Goal: Feedback & Contribution: Contribute content

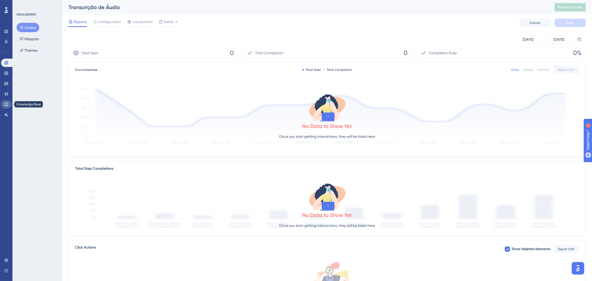
click at [3, 104] on link at bounding box center [6, 104] width 10 height 8
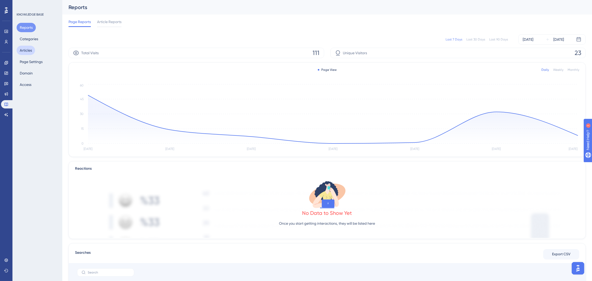
click at [28, 50] on button "Articles" at bounding box center [26, 50] width 18 height 9
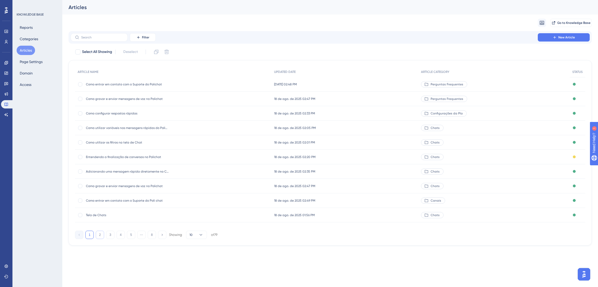
click at [102, 235] on button "2" at bounding box center [100, 235] width 8 height 8
click at [113, 232] on button "3" at bounding box center [110, 235] width 8 height 8
click at [122, 232] on button "4" at bounding box center [120, 235] width 8 height 8
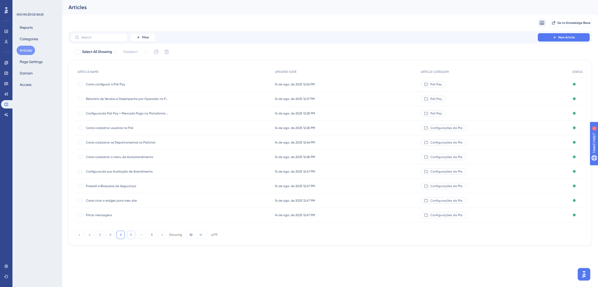
click at [133, 235] on button "5" at bounding box center [131, 235] width 8 height 8
click at [128, 236] on button "6" at bounding box center [131, 235] width 8 height 8
click at [142, 234] on button "7" at bounding box center [141, 235] width 8 height 8
click at [192, 81] on div "Entendendo as mensagens não lidas no Polichat Entendendo as mensagens não lidas…" at bounding box center [173, 84] width 196 height 15
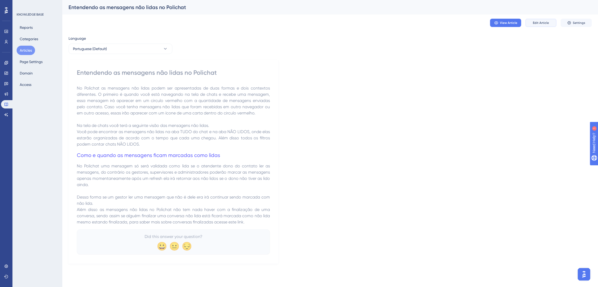
click at [533, 25] on button "Edit Article" at bounding box center [540, 23] width 31 height 8
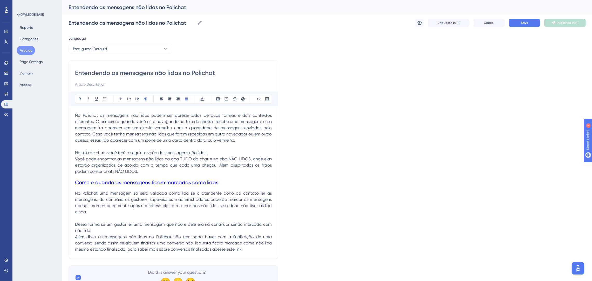
click at [240, 236] on span "Além disso as mensagens não lidas no Polichat não tem nada haver com a finaliza…" at bounding box center [174, 242] width 198 height 17
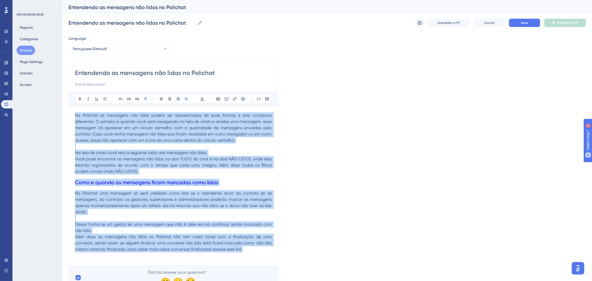
copy div "No Polichat as mensagens não lidas podem ser apresentadas de duas formas e dois…"
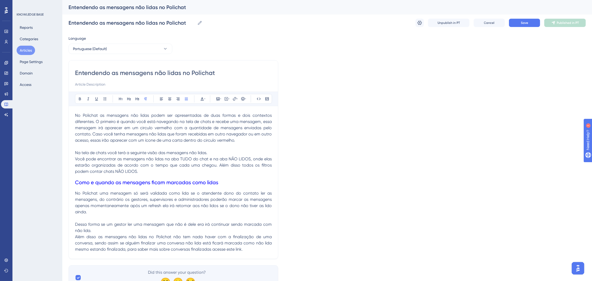
click at [375, 60] on div "Language Portuguese (Default) Entendendo as mensagens não lidas no Polichat Bol…" at bounding box center [326, 162] width 517 height 255
click at [418, 22] on icon at bounding box center [419, 23] width 4 height 4
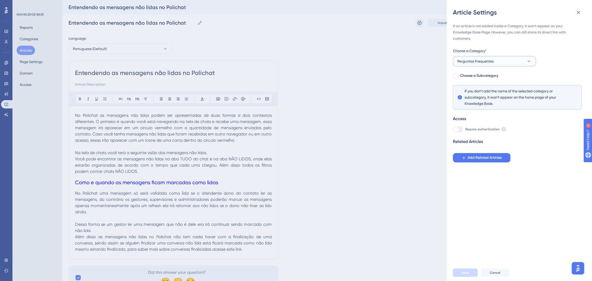
click at [481, 64] on span "Perguntas Frequentes" at bounding box center [475, 61] width 36 height 6
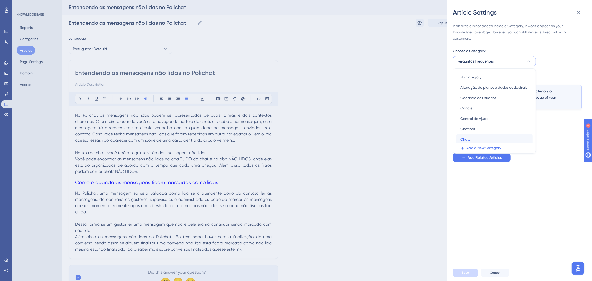
click at [481, 138] on div "Chats Chats" at bounding box center [494, 139] width 68 height 10
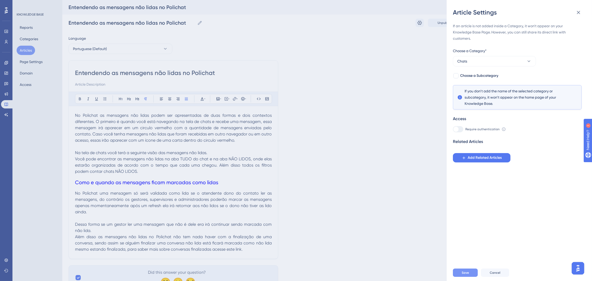
click at [468, 275] on span "Save" at bounding box center [465, 273] width 7 height 4
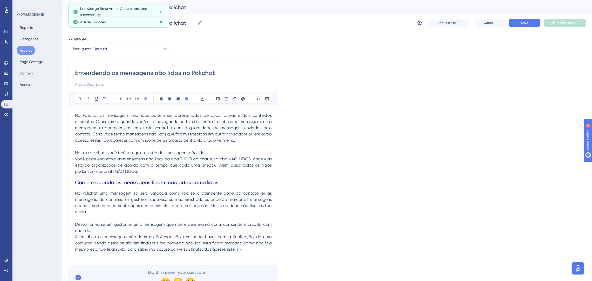
click at [524, 18] on div "Entendendo as mensagens não lidas no Polichat Entendendo as mensagens não lidas…" at bounding box center [326, 23] width 517 height 17
click at [527, 25] on span "Save" at bounding box center [524, 23] width 7 height 4
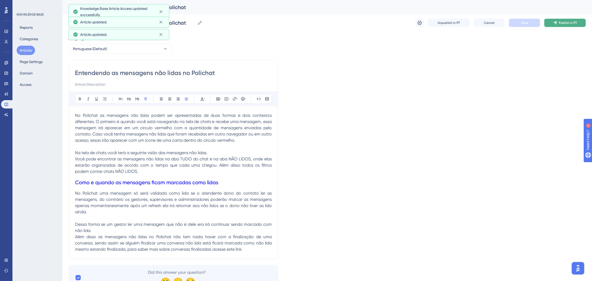
click at [556, 26] on button "Publish in PT" at bounding box center [565, 23] width 42 height 8
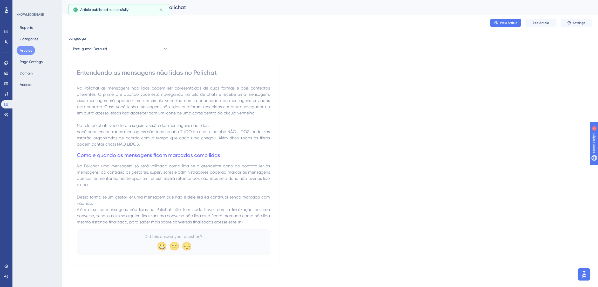
click at [29, 47] on button "Articles" at bounding box center [26, 50] width 18 height 9
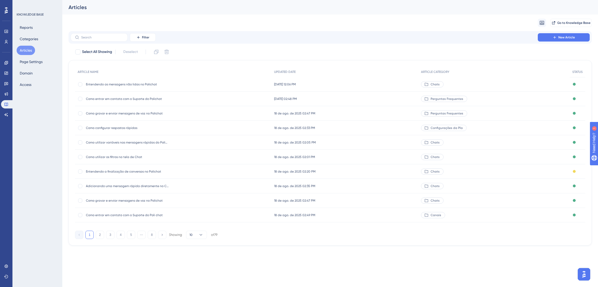
click at [31, 53] on button "Articles" at bounding box center [26, 50] width 18 height 9
click at [140, 111] on span "Como gravar e enviar mensagens de voz no Polichat" at bounding box center [127, 113] width 83 height 4
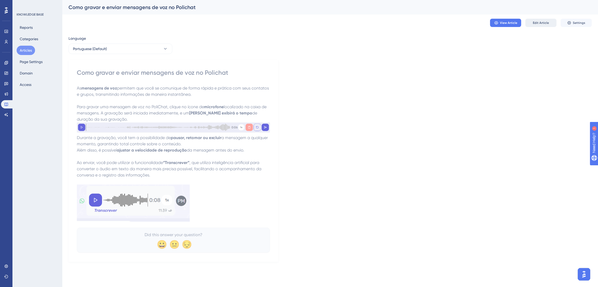
click at [545, 24] on span "Edit Article" at bounding box center [541, 23] width 16 height 4
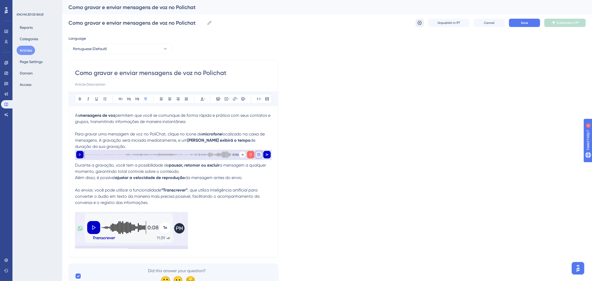
click at [419, 19] on button at bounding box center [419, 23] width 8 height 8
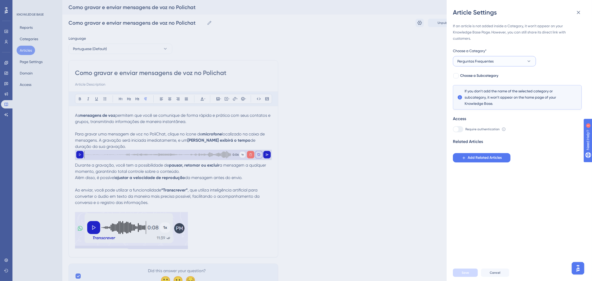
click at [505, 59] on button "Perguntas Frequentes" at bounding box center [494, 61] width 83 height 10
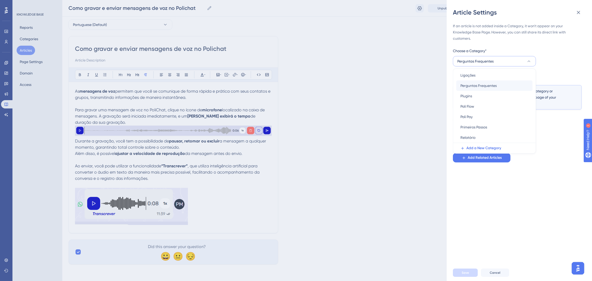
scroll to position [4, 0]
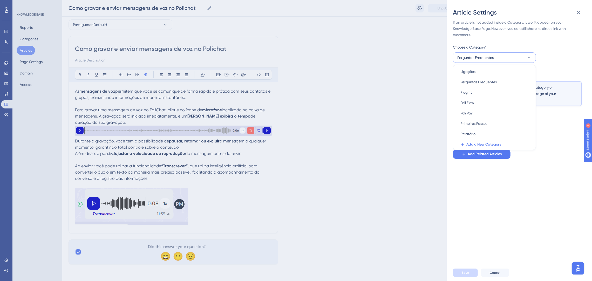
click at [522, 59] on button "Perguntas Frequentes" at bounding box center [494, 57] width 83 height 10
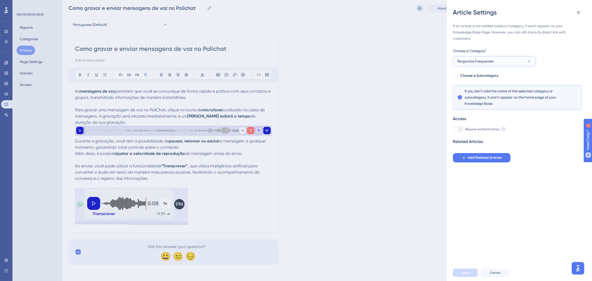
scroll to position [0, 0]
click at [511, 62] on button "Perguntas Frequentes" at bounding box center [494, 61] width 83 height 10
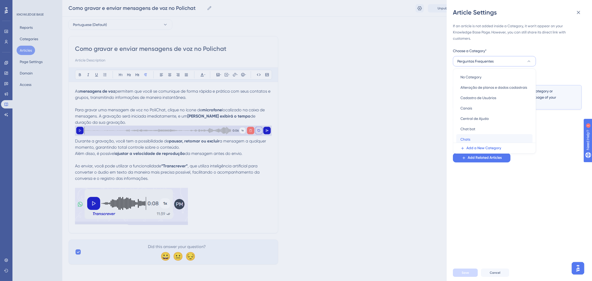
click at [473, 136] on div "Chats Chats" at bounding box center [494, 139] width 68 height 10
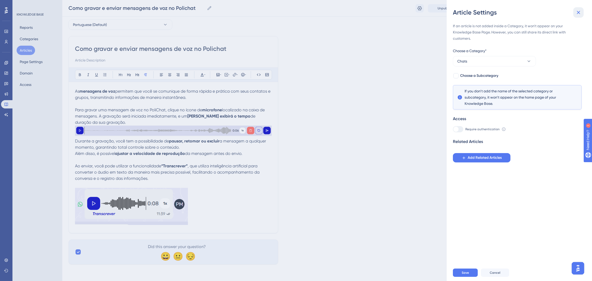
click at [579, 14] on icon at bounding box center [578, 12] width 6 height 6
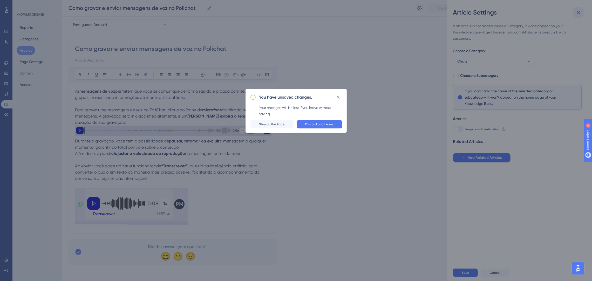
scroll to position [16, 0]
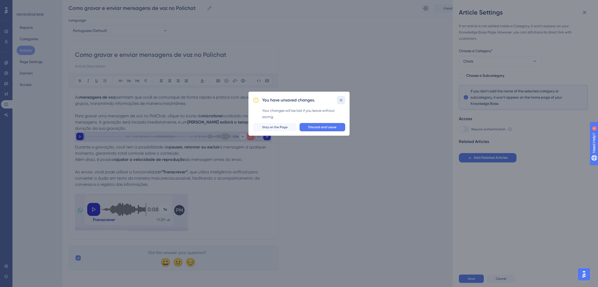
click at [341, 100] on icon at bounding box center [341, 100] width 3 height 3
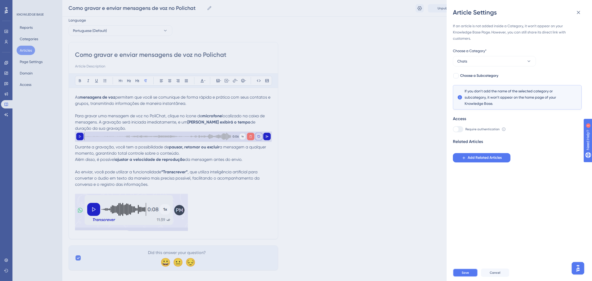
click at [469, 277] on button "Save" at bounding box center [465, 273] width 25 height 8
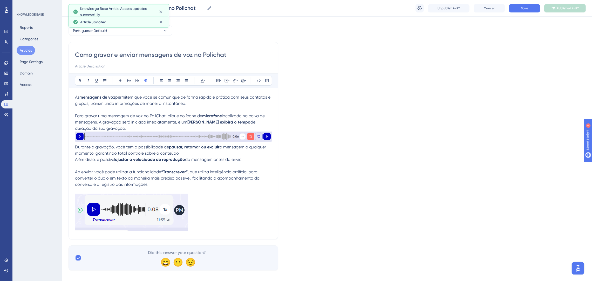
click at [421, 122] on div "Language Portuguese (Default) Como gravar e enviar mensagens de voz no Polichat…" at bounding box center [326, 143] width 517 height 253
click at [530, 8] on button "Save" at bounding box center [524, 8] width 31 height 8
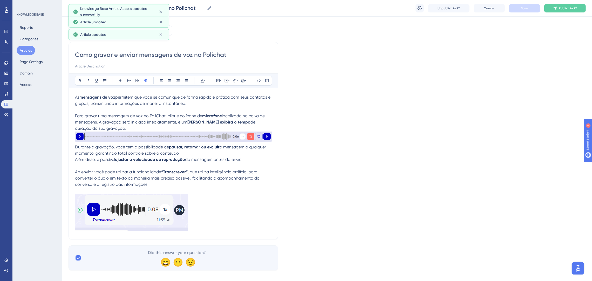
click at [30, 50] on button "Articles" at bounding box center [26, 50] width 18 height 9
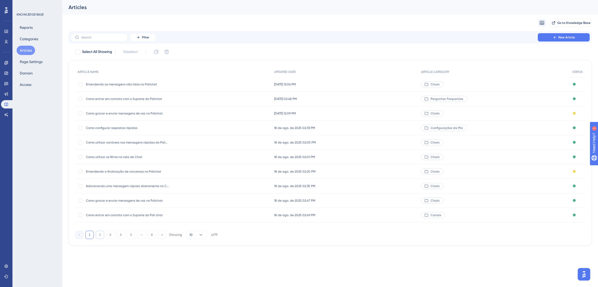
click at [100, 233] on button "2" at bounding box center [100, 235] width 8 height 8
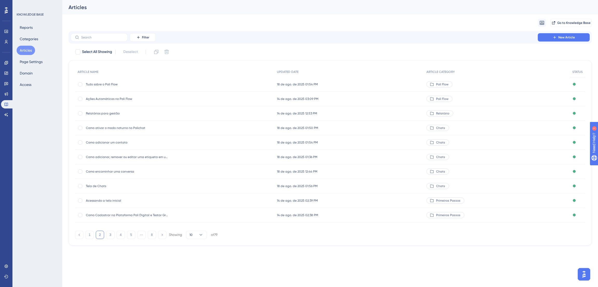
click at [119, 240] on div "ARTICLE NAME UPDATED DATE ARTICLE CATEGORY STATUS Tudo sobre o Poli Flow Tudo s…" at bounding box center [329, 152] width 523 height 185
click at [109, 234] on button "3" at bounding box center [110, 235] width 8 height 8
click at [157, 183] on div "Como acessar a agenda de Contatos Como acessar a agenda de Contatos" at bounding box center [127, 186] width 83 height 15
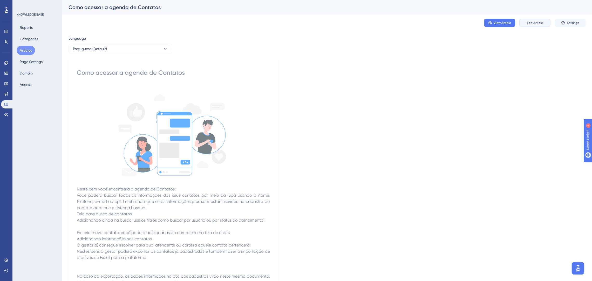
click at [536, 24] on span "Edit Article" at bounding box center [535, 23] width 16 height 4
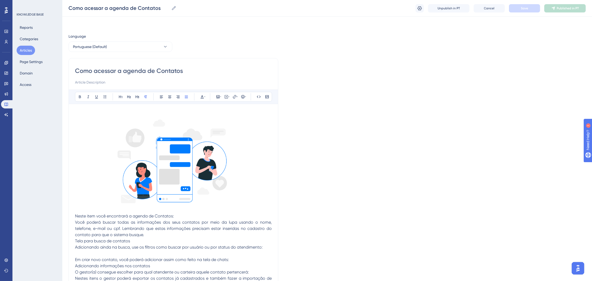
scroll to position [217, 0]
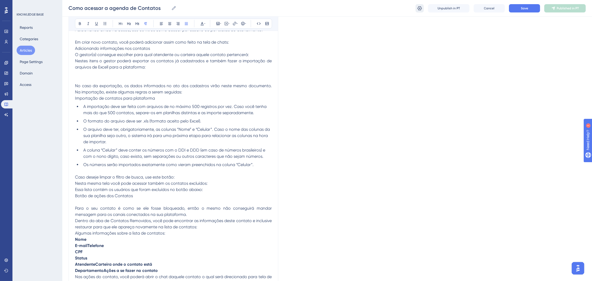
click at [419, 6] on icon at bounding box center [419, 8] width 5 height 5
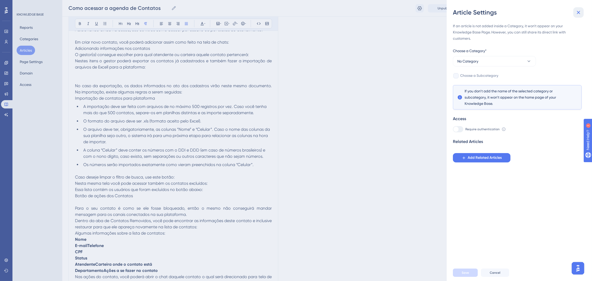
click at [577, 11] on icon at bounding box center [578, 12] width 6 height 6
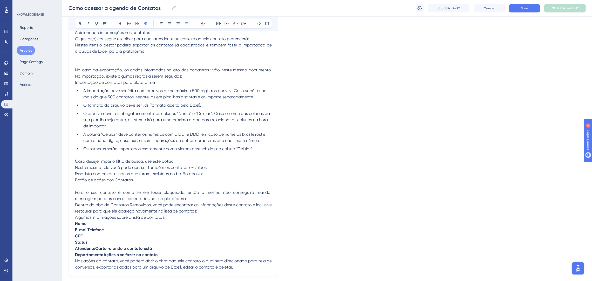
scroll to position [272, 0]
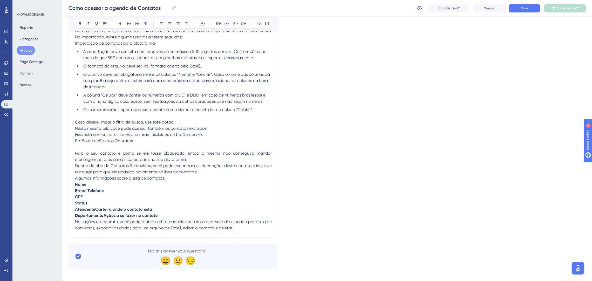
click at [22, 47] on button "Articles" at bounding box center [26, 50] width 18 height 9
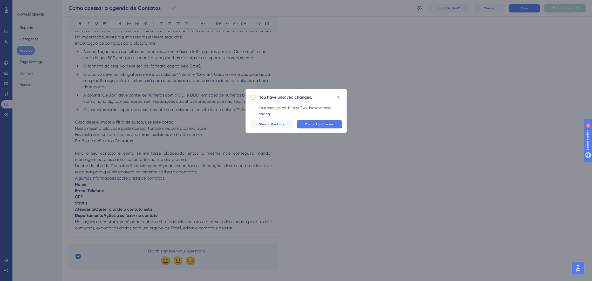
scroll to position [271, 0]
click at [342, 98] on icon at bounding box center [340, 100] width 5 height 5
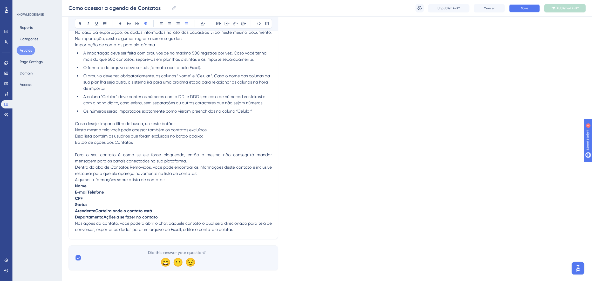
click at [534, 5] on button "Save" at bounding box center [524, 8] width 31 height 8
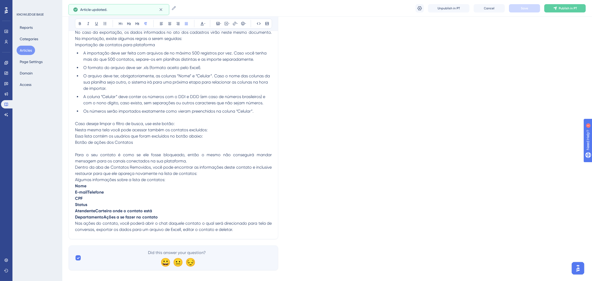
click at [24, 47] on button "Articles" at bounding box center [26, 50] width 18 height 9
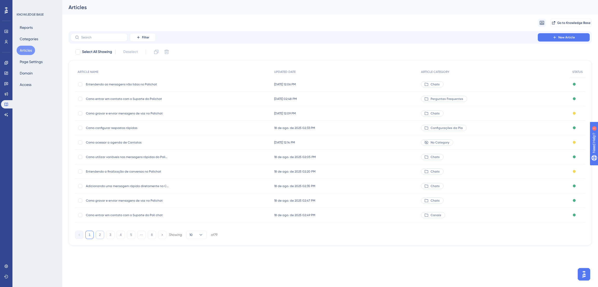
click at [98, 234] on button "2" at bounding box center [100, 235] width 8 height 8
click at [107, 234] on button "3" at bounding box center [110, 235] width 8 height 8
click at [135, 185] on span "Como conectar meus canais na Poli" at bounding box center [127, 186] width 83 height 4
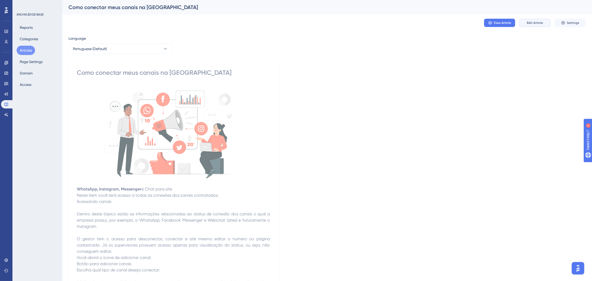
click at [529, 23] on span "Edit Article" at bounding box center [535, 23] width 16 height 4
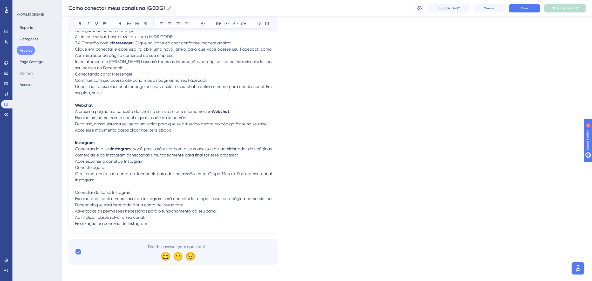
scroll to position [142, 0]
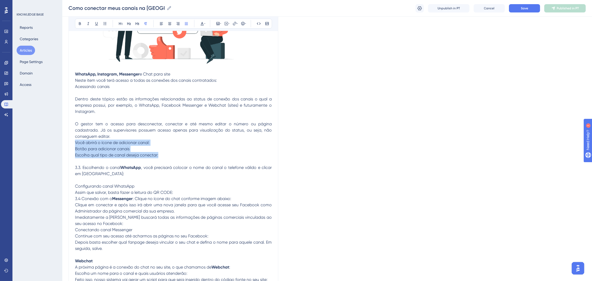
drag, startPoint x: 170, startPoint y: 156, endPoint x: 69, endPoint y: 145, distance: 101.8
click at [69, 145] on div "Como conectar meus canais na Poli Bold Italic Underline Bullet Point Heading 1 …" at bounding box center [173, 152] width 210 height 473
click at [167, 209] on span "Clique em conectar e após isso irá abrir uma nova janela para que você acesse s…" at bounding box center [174, 207] width 198 height 11
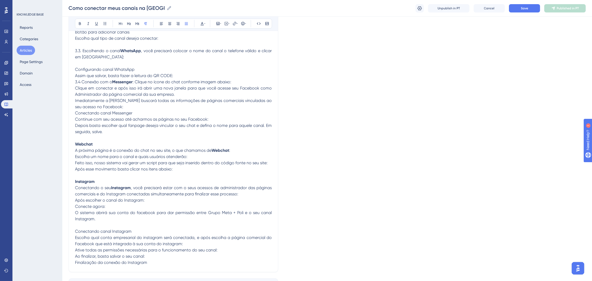
scroll to position [298, 0]
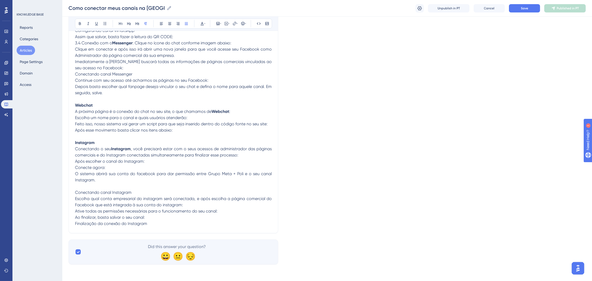
click at [170, 213] on span "Ative todas as permissões necessárias para o funcionamento do seu canal:" at bounding box center [146, 211] width 142 height 5
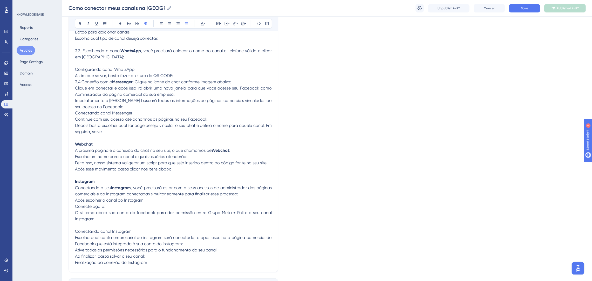
click at [171, 209] on p "Conecte agora:" at bounding box center [173, 206] width 197 height 6
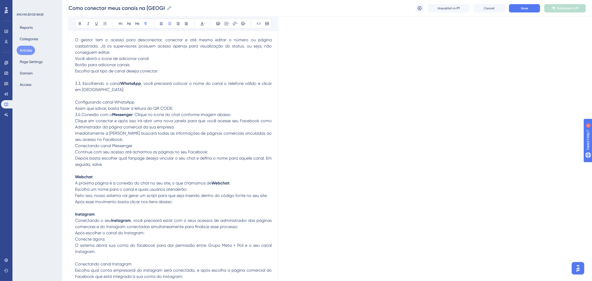
scroll to position [142, 0]
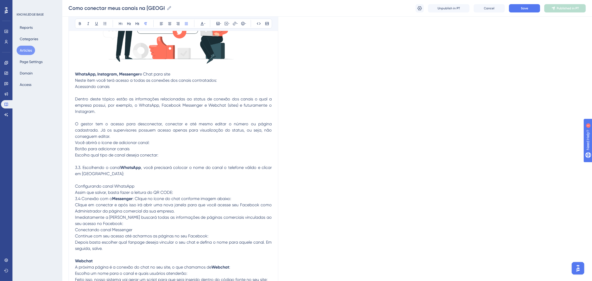
copy div "WhatsApp, Instagram, Messenger e Chat para site Neste item você terá acesso a t…"
drag, startPoint x: 166, startPoint y: 220, endPoint x: 72, endPoint y: 72, distance: 175.3
click at [72, 72] on div "Como conectar meus canais na Poli Bold Italic Underline Bullet Point Heading 1 …" at bounding box center [173, 152] width 210 height 473
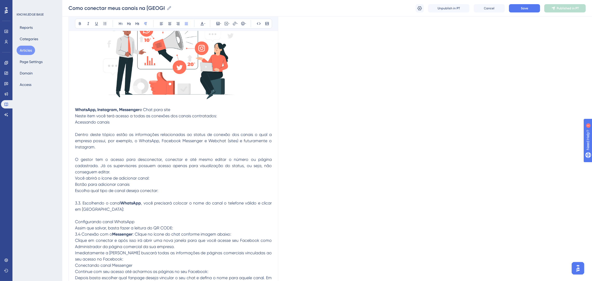
scroll to position [25, 0]
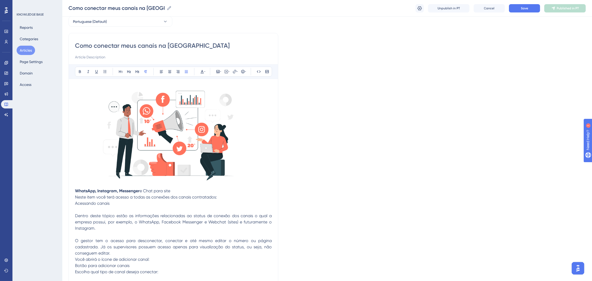
click at [149, 174] on img at bounding box center [173, 135] width 197 height 101
click at [145, 196] on span "Neste item você terá acesso a todas as conexões dos canais contratados:" at bounding box center [146, 197] width 142 height 5
click at [79, 190] on strong "WhatsApp, Instagram, Messenger" at bounding box center [107, 190] width 65 height 5
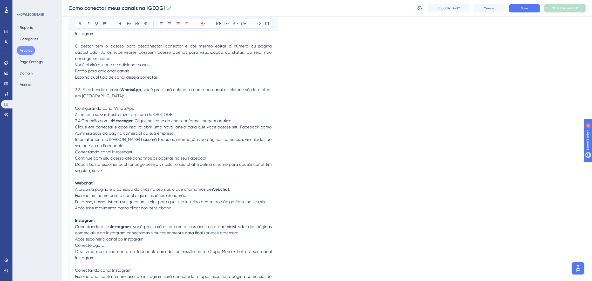
click at [127, 160] on span "Continue com seu acesso até acharmos as páginas no seu Facebook:" at bounding box center [141, 158] width 133 height 5
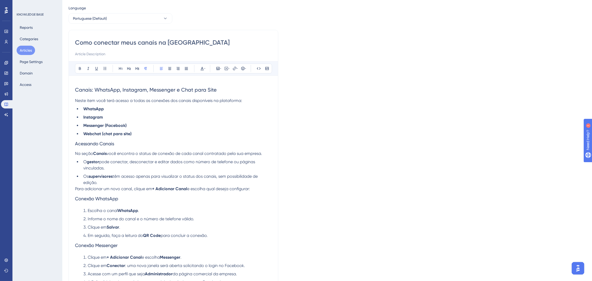
scroll to position [0, 0]
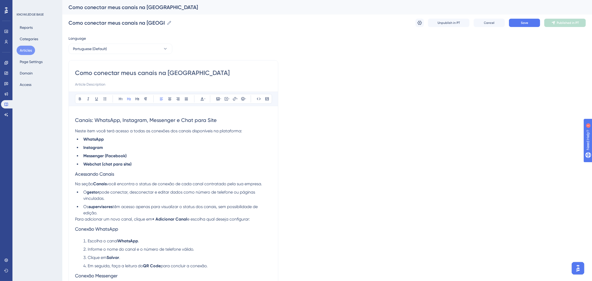
click at [218, 116] on h2 "Canais: WhatsApp, Instagram, Messenger e Chat para Site" at bounding box center [173, 120] width 197 height 16
drag, startPoint x: 124, startPoint y: 176, endPoint x: 51, endPoint y: 179, distance: 72.7
click at [62, 179] on div "Performance Users Engagement Widgets Feedback Product Updates Knowledge Base AI…" at bounding box center [327, 261] width 530 height 522
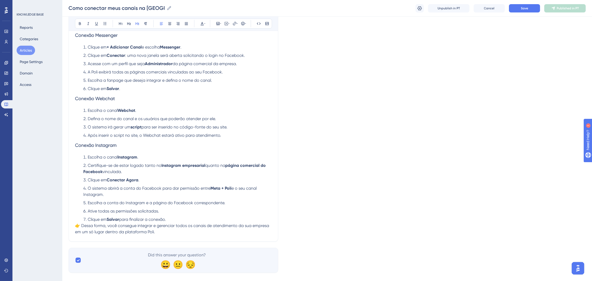
scroll to position [246, 0]
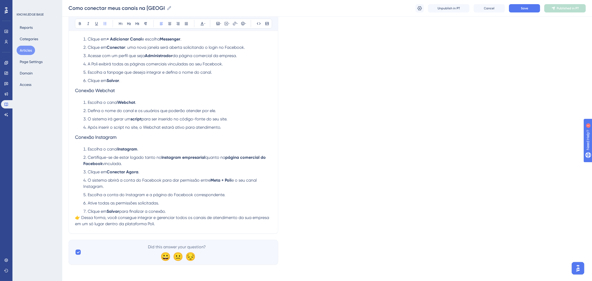
click at [175, 212] on li "Clique em Salvar para finalizar a conexão." at bounding box center [176, 211] width 190 height 6
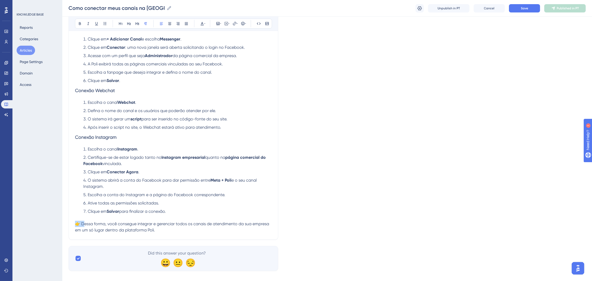
drag, startPoint x: 83, startPoint y: 223, endPoint x: 69, endPoint y: 222, distance: 14.6
click at [69, 222] on div "Como conectar meus canais na Poli Bold Italic Underline Bullet Point Heading 1 …" at bounding box center [173, 26] width 210 height 428
click at [178, 225] on span "Dessa forma, você consegue integrar e gerenciar todos os canais de atendimento …" at bounding box center [173, 226] width 196 height 11
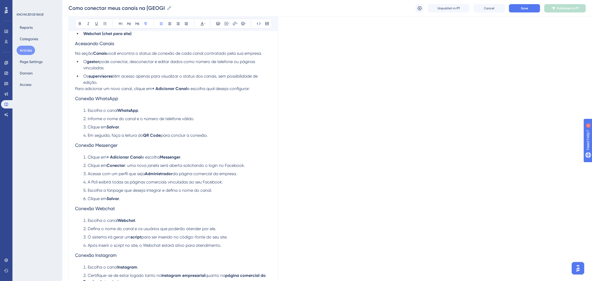
scroll to position [130, 0]
click at [127, 198] on li "Clique em Salvar ." at bounding box center [176, 197] width 190 height 6
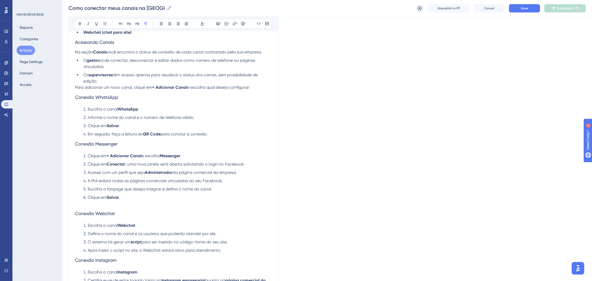
click at [235, 133] on li "Em seguida, faça a leitura do QR Code para concluir a conexão." at bounding box center [176, 134] width 190 height 6
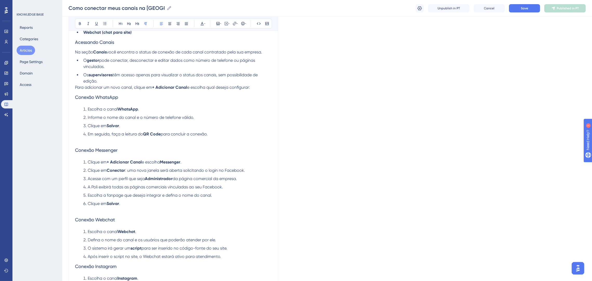
drag, startPoint x: 248, startPoint y: 88, endPoint x: 258, endPoint y: 84, distance: 10.1
click at [250, 87] on span "e escolha qual deseja configurar:" at bounding box center [218, 87] width 63 height 5
click at [258, 84] on p "Para adicionar um novo canal, clique em + Adicionar Canal e escolha qual deseja…" at bounding box center [173, 87] width 197 height 6
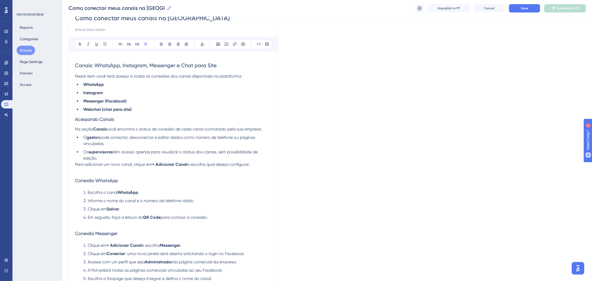
scroll to position [52, 0]
click at [152, 107] on ul "WhatsApp Instagram Messenger (Facebook) Webchat (chat para site)" at bounding box center [173, 97] width 197 height 31
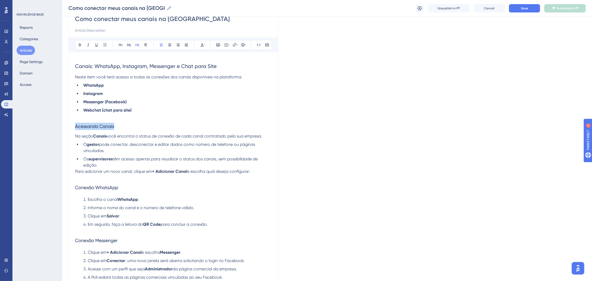
drag, startPoint x: 124, startPoint y: 124, endPoint x: 72, endPoint y: 120, distance: 52.6
click at [72, 120] on div "Como conectar meus canais na Poli Bold Italic Underline Bullet Point Heading 1 …" at bounding box center [173, 232] width 210 height 453
click at [118, 45] on button at bounding box center [120, 44] width 7 height 7
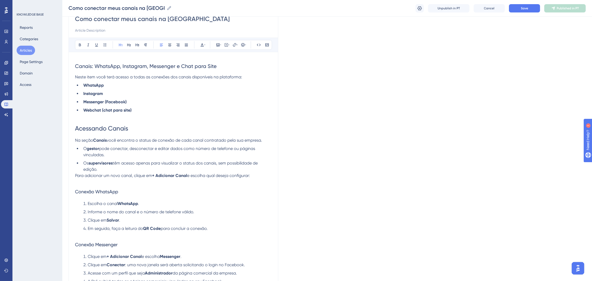
drag, startPoint x: 175, startPoint y: 100, endPoint x: 168, endPoint y: 103, distance: 6.8
click at [174, 100] on li "Messenger (Facebook)" at bounding box center [176, 102] width 190 height 6
drag, startPoint x: 135, startPoint y: 127, endPoint x: 73, endPoint y: 123, distance: 61.4
click at [73, 123] on div "Como conectar meus canais na Poli Bold Italic Underline Bullet Point Heading 1 …" at bounding box center [173, 234] width 210 height 457
drag, startPoint x: 124, startPoint y: 191, endPoint x: 68, endPoint y: 188, distance: 56.4
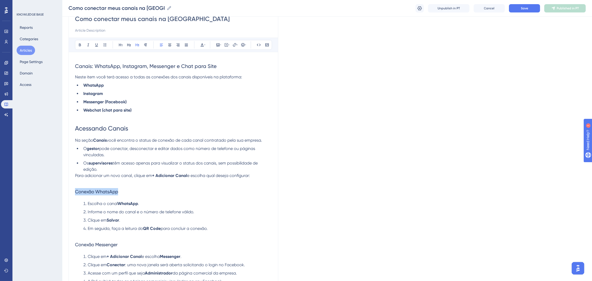
click at [68, 188] on div "Performance Users Engagement Widgets Feedback Product Updates Knowledge Base AI…" at bounding box center [327, 225] width 530 height 555
click at [122, 45] on icon at bounding box center [121, 45] width 4 height 4
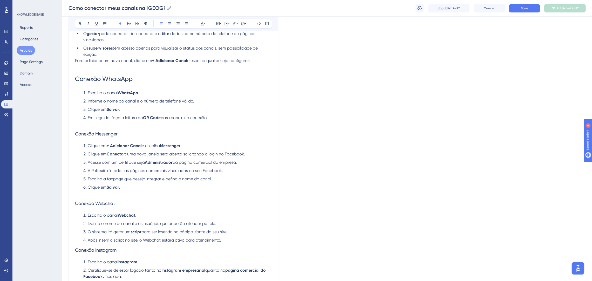
scroll to position [169, 0]
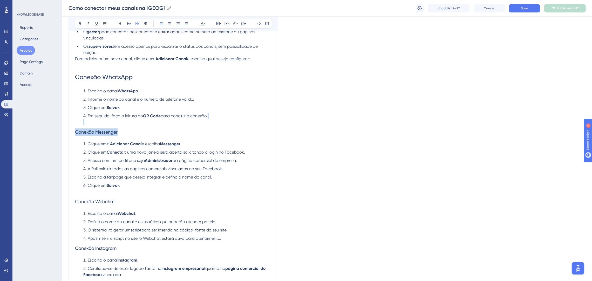
drag, startPoint x: 128, startPoint y: 136, endPoint x: 72, endPoint y: 121, distance: 58.6
click at [72, 121] on div "Como conectar meus canais na Poli Bold Italic Underline Bullet Point Heading 1 …" at bounding box center [173, 119] width 210 height 461
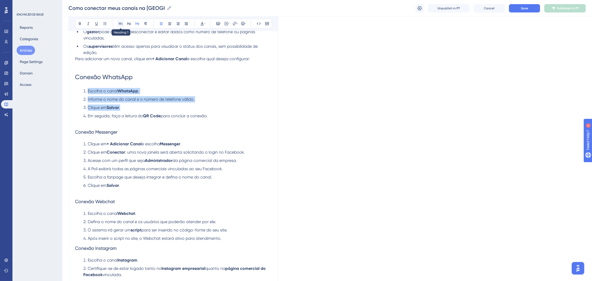
click at [120, 22] on icon at bounding box center [121, 24] width 4 height 4
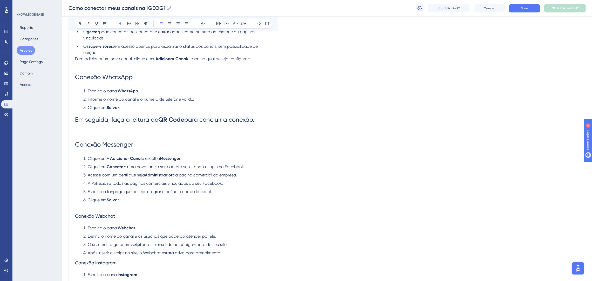
click at [126, 163] on ol "Clique em + Adicionar Canal e escolha Messenger . Clique em Conectar : uma nova…" at bounding box center [173, 179] width 197 height 48
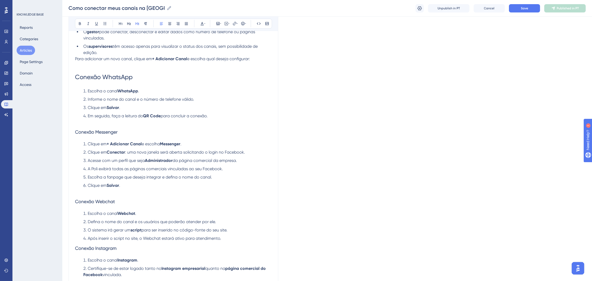
click at [136, 129] on h3 "Conexão Messenger" at bounding box center [173, 131] width 197 height 13
drag, startPoint x: 136, startPoint y: 129, endPoint x: 72, endPoint y: 116, distance: 65.4
click at [65, 129] on div "Performance Users Engagement Widgets Feedback Product Updates Knowledge Base AI…" at bounding box center [327, 110] width 530 height 559
click at [121, 23] on icon at bounding box center [121, 24] width 4 height 4
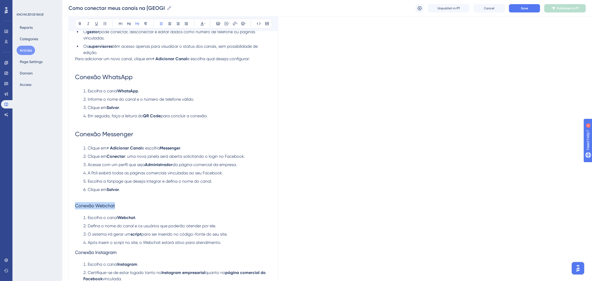
drag, startPoint x: 118, startPoint y: 207, endPoint x: 75, endPoint y: 208, distance: 42.8
click at [75, 208] on h3 "Conexão Webchat" at bounding box center [173, 205] width 197 height 13
click at [121, 26] on button at bounding box center [120, 23] width 7 height 7
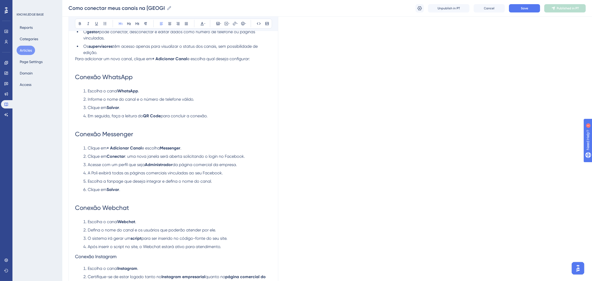
click at [143, 208] on h1 "Conexão Webchat" at bounding box center [173, 208] width 197 height 18
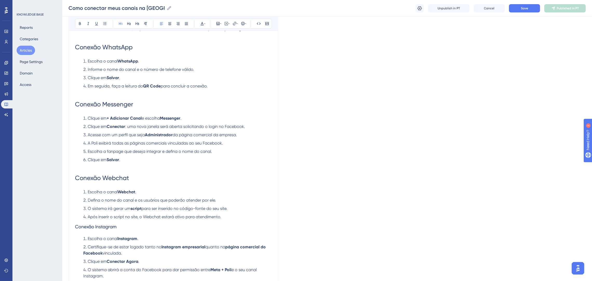
scroll to position [246, 0]
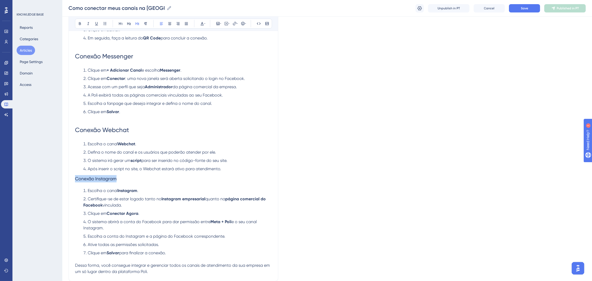
drag, startPoint x: 120, startPoint y: 181, endPoint x: 76, endPoint y: 175, distance: 44.5
click at [76, 175] on h3 "Conexão Instagram" at bounding box center [173, 178] width 197 height 13
click at [122, 22] on icon at bounding box center [121, 24] width 4 height 4
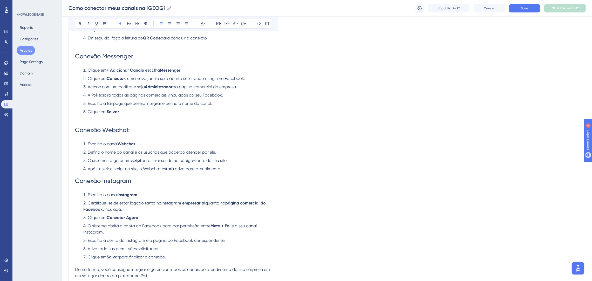
click at [221, 181] on h1 "Conexão Instagram" at bounding box center [173, 181] width 197 height 18
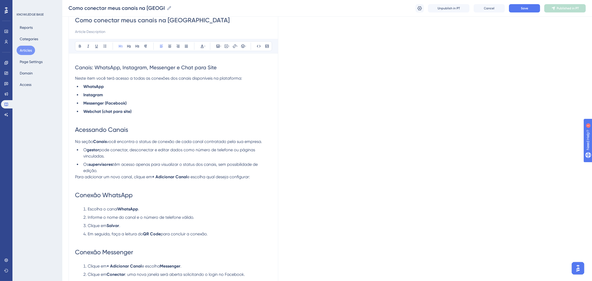
scroll to position [26, 0]
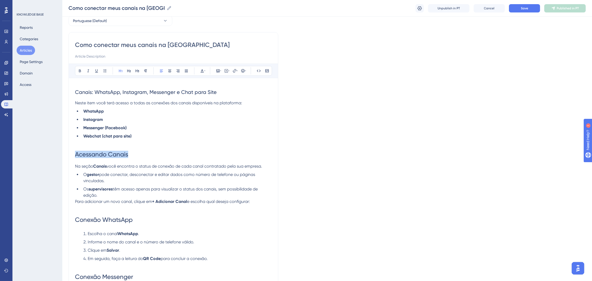
drag, startPoint x: 124, startPoint y: 155, endPoint x: 70, endPoint y: 153, distance: 54.0
click at [70, 153] on div "Como conectar meus canais na Poli Bold Italic Underline Bullet Point Heading 1 …" at bounding box center [173, 269] width 210 height 474
click at [199, 71] on button at bounding box center [201, 70] width 7 height 7
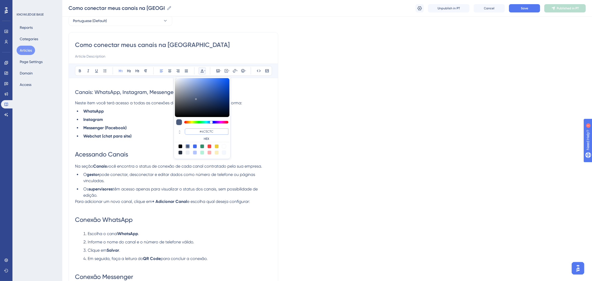
drag, startPoint x: 217, startPoint y: 131, endPoint x: 201, endPoint y: 128, distance: 16.0
click at [201, 128] on input "#4C5C7C" at bounding box center [207, 131] width 44 height 6
click at [219, 133] on input "#000000" at bounding box center [207, 131] width 44 height 6
type input "#0000FF"
click at [250, 151] on h1 "Acessando Canais" at bounding box center [173, 155] width 197 height 18
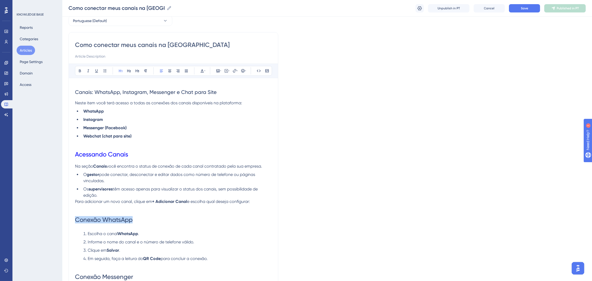
drag, startPoint x: 114, startPoint y: 216, endPoint x: 77, endPoint y: 216, distance: 37.4
click at [77, 216] on h1 "Conexão WhatsApp" at bounding box center [173, 220] width 197 height 18
drag, startPoint x: 136, startPoint y: 159, endPoint x: 74, endPoint y: 145, distance: 63.9
click at [74, 145] on div "Como conectar meus canais na Poli Bold Italic Underline Bullet Point Heading 1 …" at bounding box center [173, 269] width 210 height 474
click at [203, 70] on icon at bounding box center [202, 71] width 4 height 4
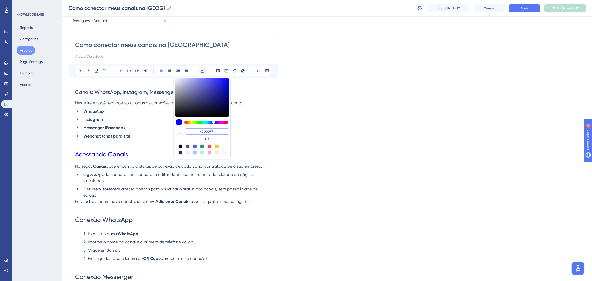
drag, startPoint x: 217, startPoint y: 131, endPoint x: 199, endPoint y: 130, distance: 18.2
click at [199, 130] on input "#0000FF" at bounding box center [207, 131] width 44 height 6
click at [163, 188] on span "têm acesso apenas para visualizar o status dos canais, sem possibilidade de edi…" at bounding box center [170, 192] width 175 height 11
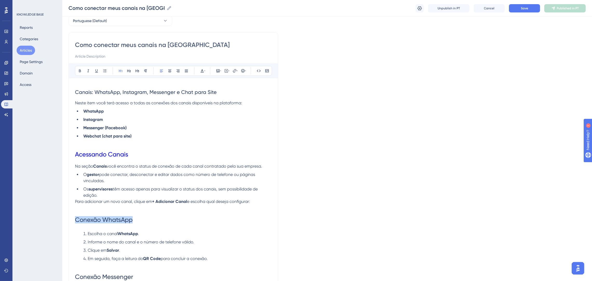
drag, startPoint x: 139, startPoint y: 221, endPoint x: 71, endPoint y: 215, distance: 68.2
click at [71, 215] on div "Como conectar meus canais na Poli Bold Italic Underline Bullet Point Heading 1 …" at bounding box center [173, 269] width 210 height 474
click at [202, 69] on icon at bounding box center [202, 71] width 4 height 4
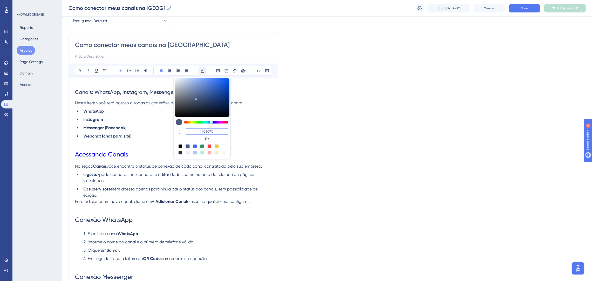
paste input "0000FF"
type input "#0000FF"
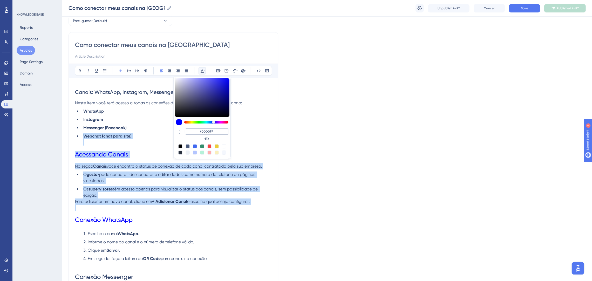
drag, startPoint x: 214, startPoint y: 131, endPoint x: 191, endPoint y: 128, distance: 23.3
click at [191, 128] on input "#0000FF" at bounding box center [207, 131] width 44 height 6
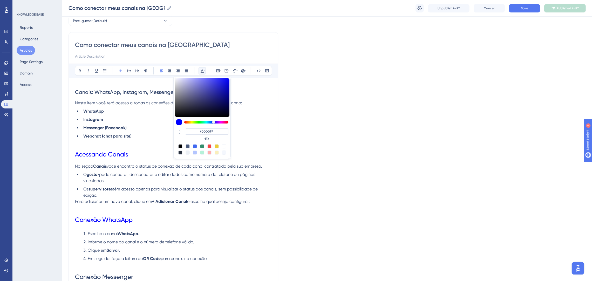
click at [186, 217] on h1 "Conexão WhatsApp" at bounding box center [173, 220] width 197 height 18
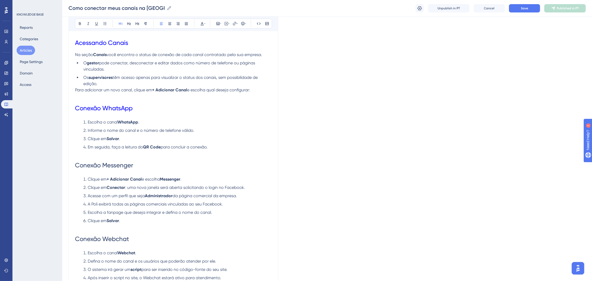
scroll to position [143, 0]
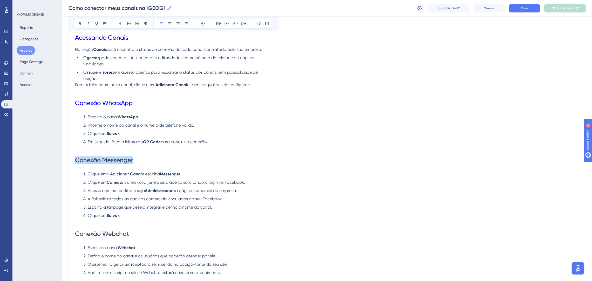
drag, startPoint x: 146, startPoint y: 159, endPoint x: 71, endPoint y: 159, distance: 74.7
click at [71, 159] on div "Como conectar meus canais na Poli Bold Italic Underline Bullet Point Heading 1 …" at bounding box center [173, 152] width 210 height 474
click at [201, 25] on icon at bounding box center [202, 24] width 4 height 4
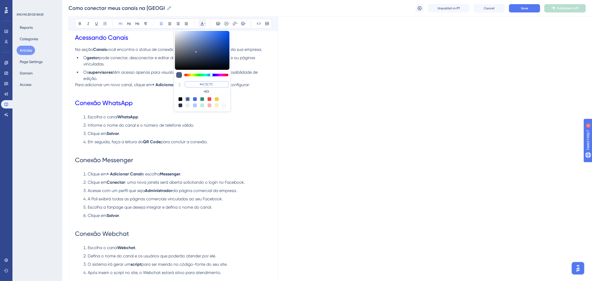
paste input "0000FF"
type input "#0000FF"
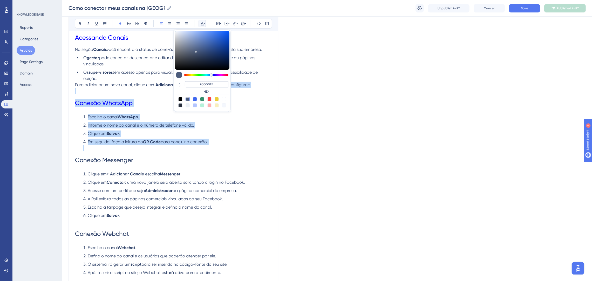
drag, startPoint x: 220, startPoint y: 85, endPoint x: 200, endPoint y: 87, distance: 20.2
click at [200, 87] on input "#0000FF" at bounding box center [207, 84] width 44 height 6
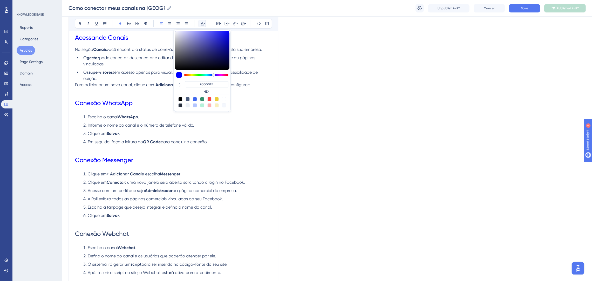
click at [198, 164] on h1 "Conexão Messenger" at bounding box center [173, 160] width 197 height 18
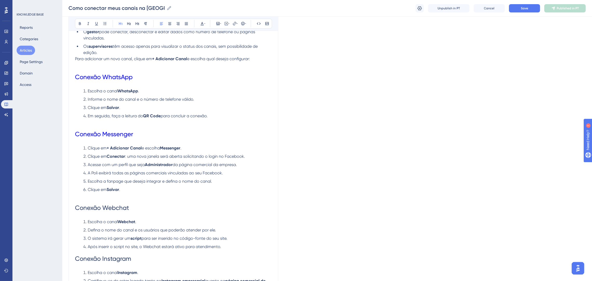
scroll to position [221, 0]
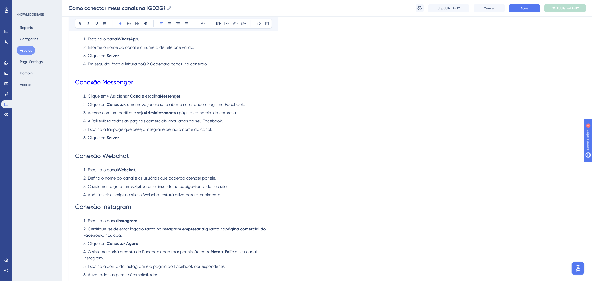
click at [112, 152] on span "Conexão Webchat" at bounding box center [102, 155] width 54 height 7
drag, startPoint x: 134, startPoint y: 156, endPoint x: 149, endPoint y: 67, distance: 90.0
click at [74, 156] on div "Como conectar meus canais na Poli Bold Italic Underline Bullet Point Heading 1 …" at bounding box center [173, 75] width 210 height 474
click at [201, 23] on icon at bounding box center [202, 24] width 4 height 4
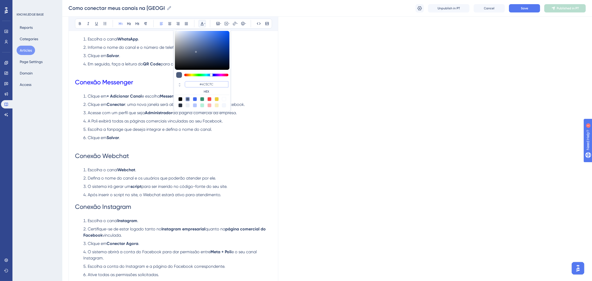
paste input "0000FF"
type input "#0000FF"
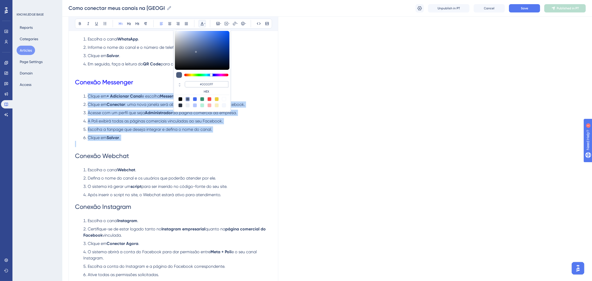
drag, startPoint x: 219, startPoint y: 85, endPoint x: 200, endPoint y: 85, distance: 19.2
click at [200, 85] on input "#0000FF" at bounding box center [207, 84] width 44 height 6
click at [208, 139] on li "Clique em Salvar ." at bounding box center [176, 138] width 190 height 6
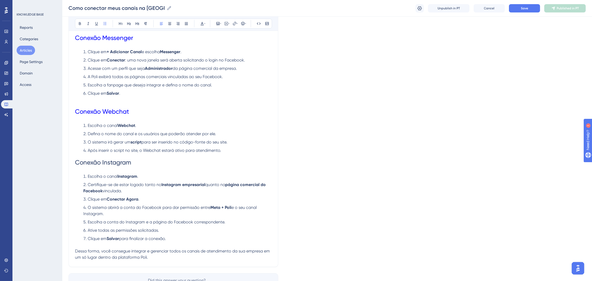
scroll to position [298, 0]
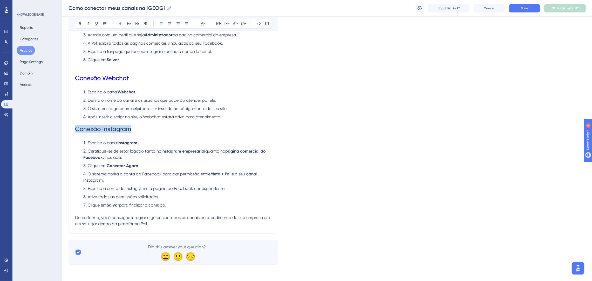
drag, startPoint x: 136, startPoint y: 125, endPoint x: 109, endPoint y: 103, distance: 35.4
click at [75, 128] on h1 "Conexão Instagram" at bounding box center [173, 129] width 197 height 18
click at [201, 22] on icon at bounding box center [202, 24] width 4 height 4
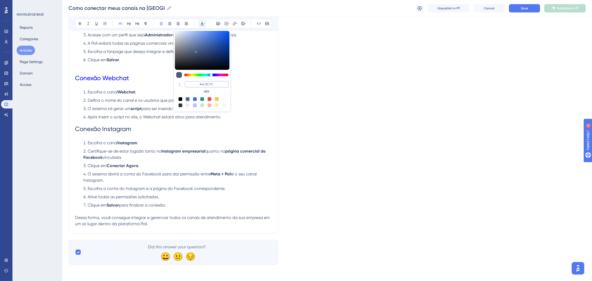
paste input "0000FF"
type input "#0000FF"
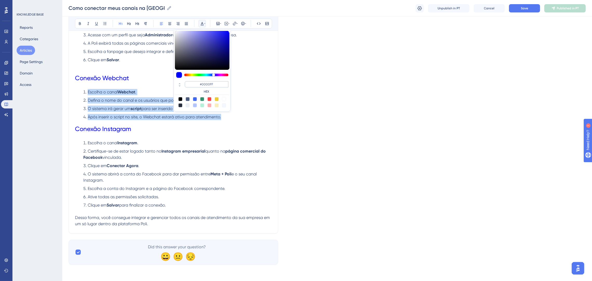
drag, startPoint x: 222, startPoint y: 86, endPoint x: 194, endPoint y: 85, distance: 28.5
click at [194, 85] on input "#0000FF" at bounding box center [207, 84] width 44 height 6
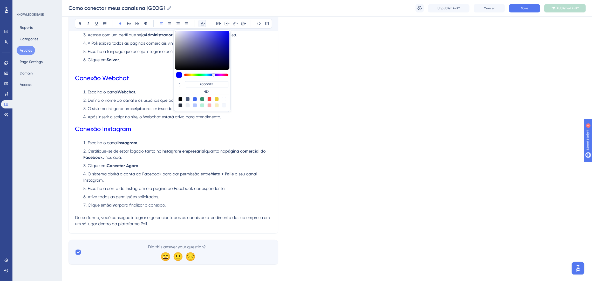
click at [209, 131] on h1 "Conexão Instagram" at bounding box center [173, 129] width 197 height 18
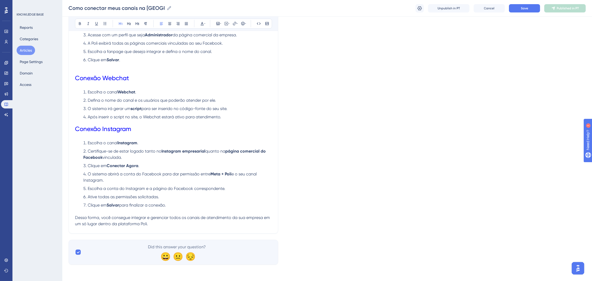
click at [204, 129] on h1 "Conexão Instagram" at bounding box center [173, 129] width 197 height 18
click at [223, 116] on li "Após inserir o script no site, o Webchat estará ativo para atendimento." at bounding box center [176, 117] width 190 height 6
click at [216, 137] on h1 "Conexão Instagram" at bounding box center [173, 129] width 197 height 18
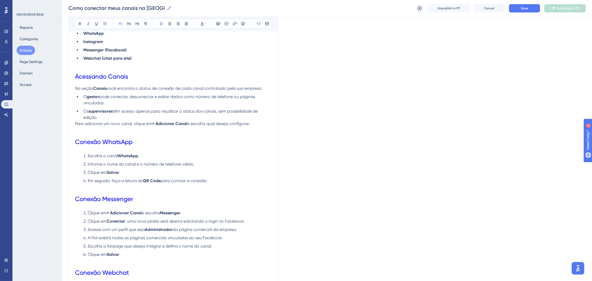
scroll to position [26, 0]
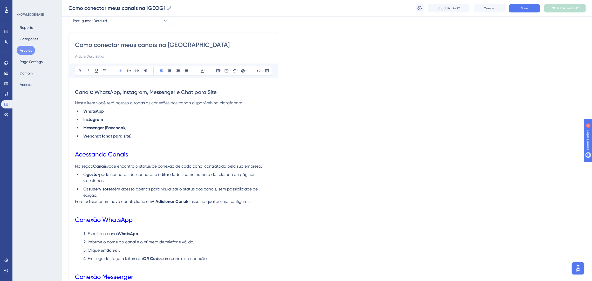
click at [128, 151] on h1 "Acessando Canais" at bounding box center [173, 155] width 197 height 18
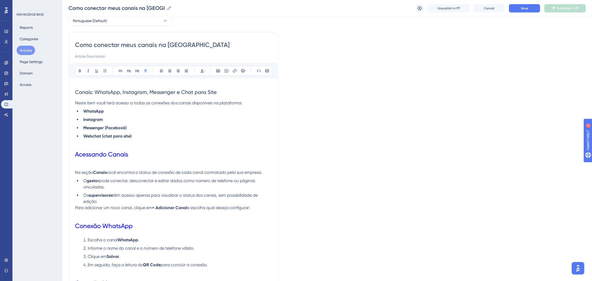
click at [161, 153] on h1 "Acessando Canais" at bounding box center [173, 155] width 197 height 18
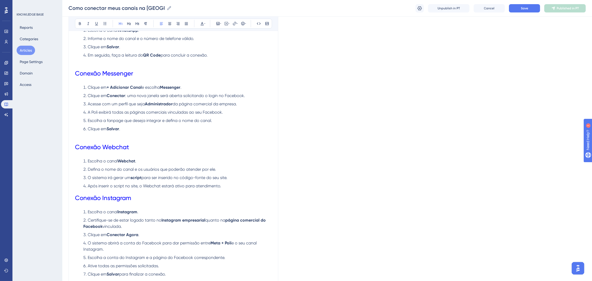
scroll to position [259, 0]
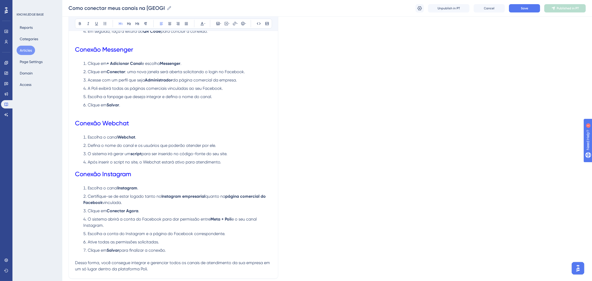
click at [233, 161] on li "Após inserir o script no site, o Webchat estará ativo para atendimento." at bounding box center [176, 162] width 190 height 6
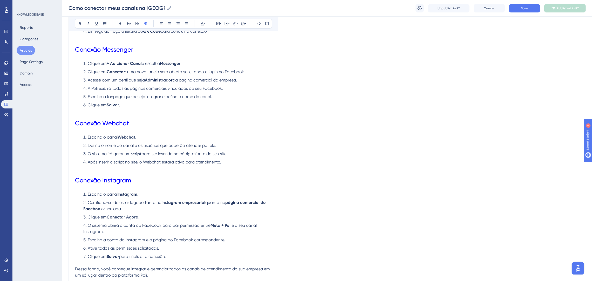
click at [223, 168] on p at bounding box center [173, 168] width 197 height 6
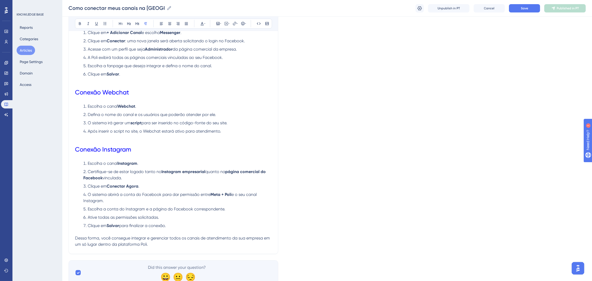
scroll to position [311, 0]
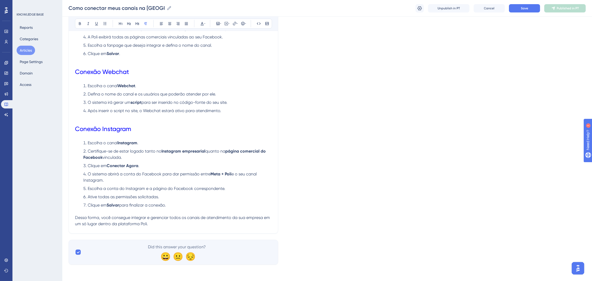
click at [207, 202] on li "Clique em Salvar para finalizar a conexão." at bounding box center [176, 205] width 190 height 6
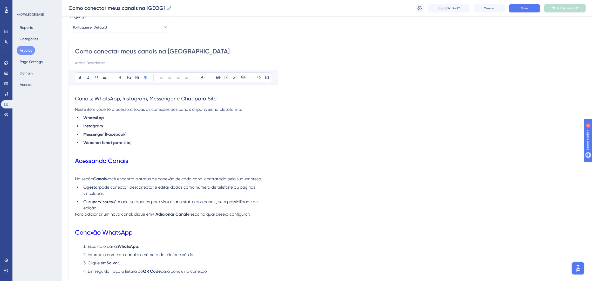
scroll to position [0, 0]
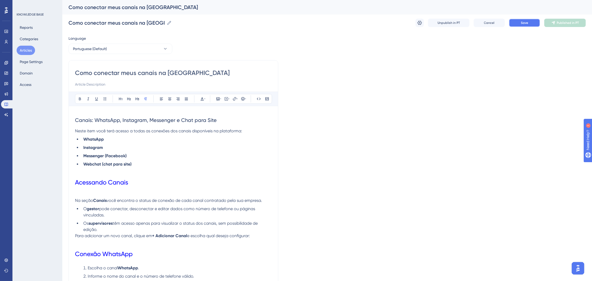
click at [534, 22] on button "Save" at bounding box center [524, 23] width 31 height 8
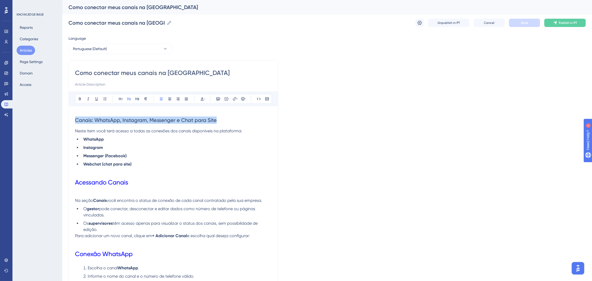
drag, startPoint x: 223, startPoint y: 116, endPoint x: 73, endPoint y: 112, distance: 149.8
click at [245, 172] on li "Webchat (chat para site)" at bounding box center [176, 167] width 190 height 12
drag, startPoint x: 215, startPoint y: 117, endPoint x: 76, endPoint y: 119, distance: 139.3
click at [76, 119] on h2 "Canais: WhatsApp, Instagram, Messenger e Chat para Site" at bounding box center [173, 120] width 197 height 16
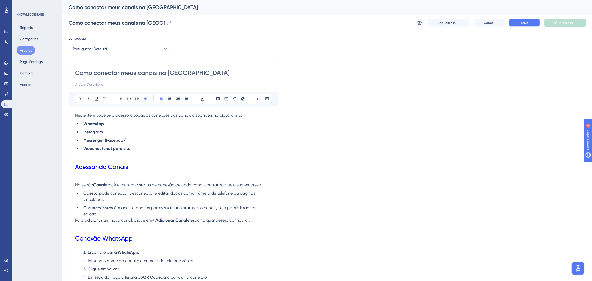
click at [524, 22] on span "Save" at bounding box center [524, 23] width 7 height 4
click at [577, 24] on button "Publish in PT" at bounding box center [565, 23] width 42 height 8
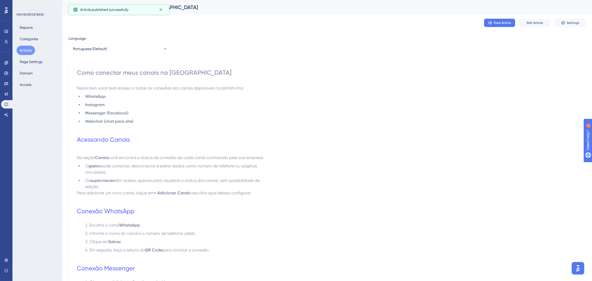
click at [28, 53] on button "Articles" at bounding box center [26, 50] width 18 height 9
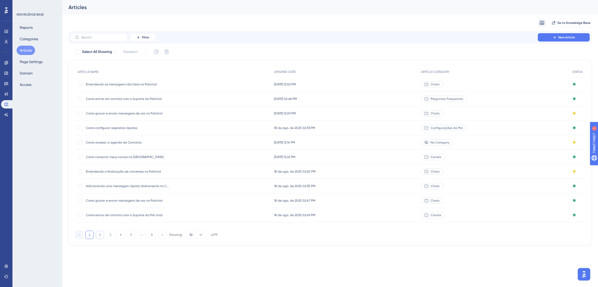
click at [103, 234] on button "2" at bounding box center [100, 235] width 8 height 8
click at [117, 234] on button "4" at bounding box center [120, 235] width 8 height 8
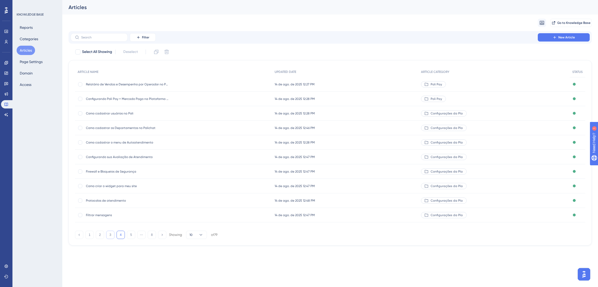
click at [112, 234] on button "3" at bounding box center [110, 235] width 8 height 8
click at [124, 234] on button "4" at bounding box center [120, 235] width 8 height 8
click at [133, 234] on button "5" at bounding box center [131, 235] width 8 height 8
click at [133, 236] on button "6" at bounding box center [131, 235] width 8 height 8
click at [138, 235] on button "7" at bounding box center [141, 235] width 8 height 8
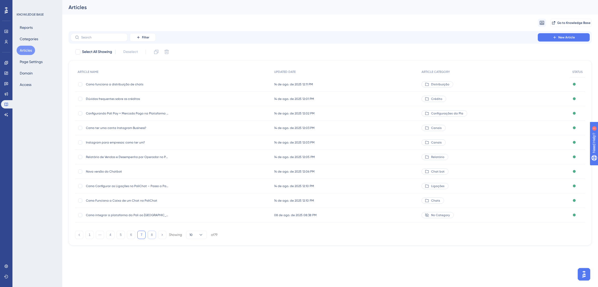
click at [154, 234] on button "8" at bounding box center [152, 235] width 8 height 8
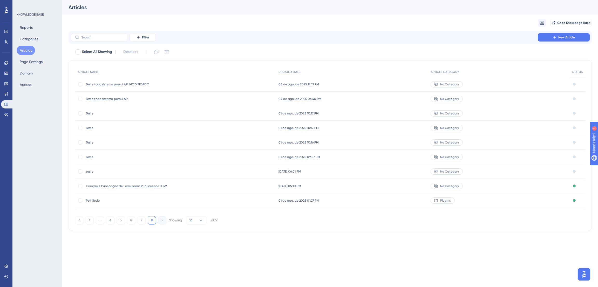
click at [144, 234] on div "Performance Users Engagement Widgets Feedback Product Updates Knowledge Base AI…" at bounding box center [330, 119] width 536 height 239
click at [141, 221] on button "7" at bounding box center [141, 220] width 8 height 8
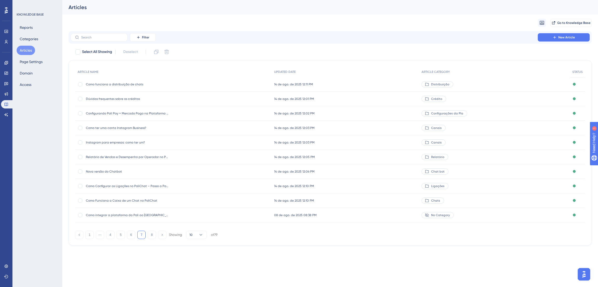
click at [124, 143] on span "Instagram para empresas: como ter um?" at bounding box center [127, 142] width 83 height 4
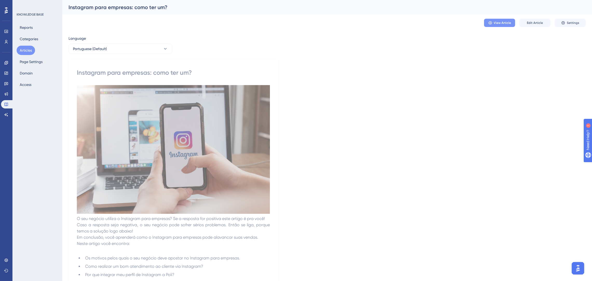
click at [494, 21] on span "View Article" at bounding box center [502, 23] width 17 height 4
click at [30, 47] on button "Articles" at bounding box center [26, 50] width 18 height 9
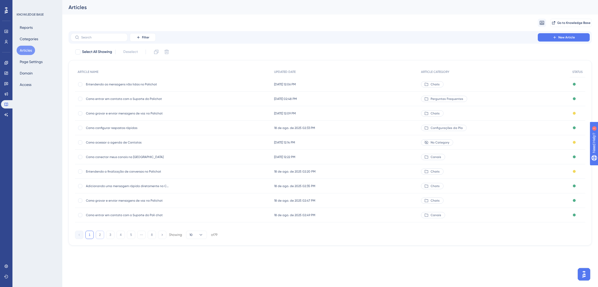
click at [99, 231] on button "2" at bounding box center [100, 235] width 8 height 8
click at [109, 236] on button "3" at bounding box center [110, 235] width 8 height 8
click at [122, 235] on button "4" at bounding box center [120, 235] width 8 height 8
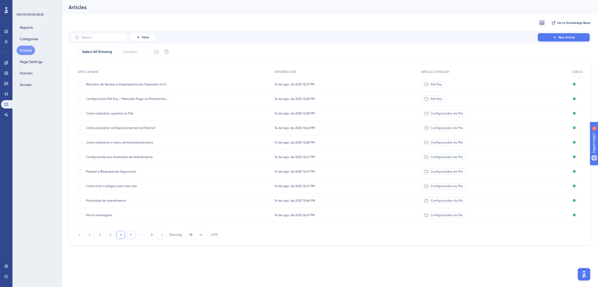
click at [129, 236] on button "5" at bounding box center [131, 235] width 8 height 8
click at [123, 185] on span "Como configurar meu canal de Instagram na Poli?" at bounding box center [127, 186] width 83 height 4
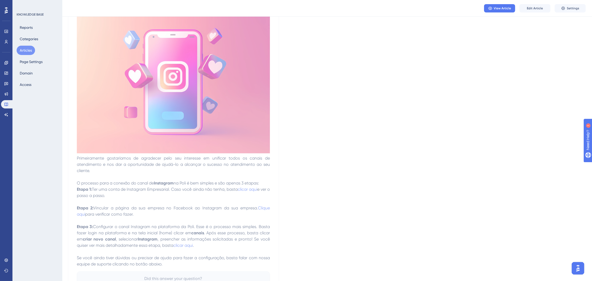
scroll to position [116, 0]
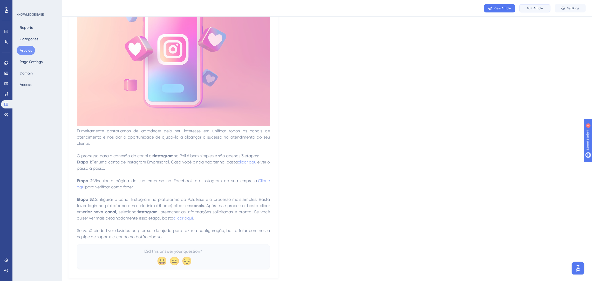
click at [544, 7] on button "Edit Article" at bounding box center [534, 8] width 31 height 8
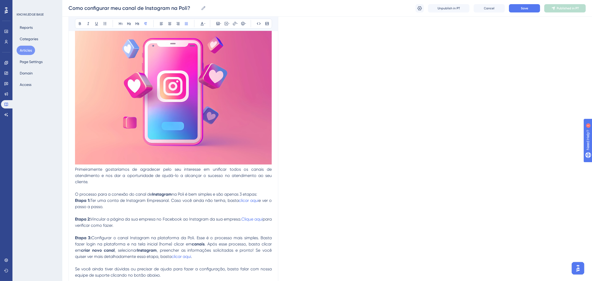
scroll to position [160, 0]
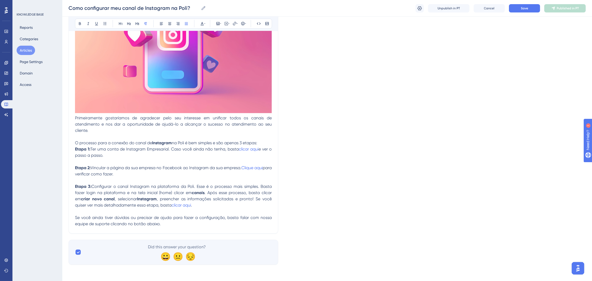
drag, startPoint x: 198, startPoint y: 205, endPoint x: 195, endPoint y: 206, distance: 3.4
click at [195, 206] on p "Etapa 3: Configurar o canal Instagram na plataforma da Poli. Esse é o processo …" at bounding box center [173, 195] width 197 height 25
drag, startPoint x: 195, startPoint y: 206, endPoint x: 173, endPoint y: 203, distance: 22.5
click at [173, 203] on p "Etapa 3: Configurar o canal Instagram na plataforma da Poli. Esse é o processo …" at bounding box center [173, 195] width 197 height 25
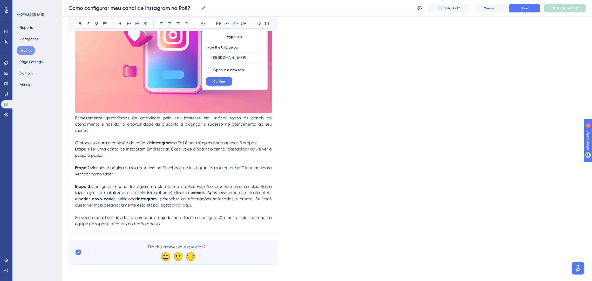
scroll to position [0, 95]
type input "https://ajuda.poli.digital/pt/articles/14873-instagram-para-empresas-como-ter-um"
click at [254, 78] on div "Hyperlink Type the URL below https://ajuda.poli.digital/pt/articles/14873-insta…" at bounding box center [235, 59] width 66 height 61
click at [228, 80] on button "Confirm" at bounding box center [219, 81] width 26 height 8
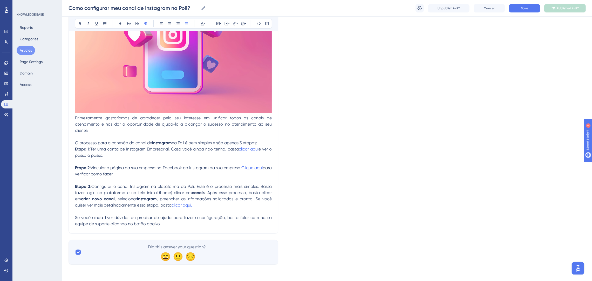
click at [237, 208] on p at bounding box center [173, 211] width 197 height 6
click at [155, 222] on span "Se você ainda tiver dúvidas ou precisar de ajuda para fazer a configuração, bas…" at bounding box center [174, 220] width 198 height 11
drag, startPoint x: 167, startPoint y: 222, endPoint x: 111, endPoint y: 225, distance: 56.4
click at [111, 225] on p "Se você ainda tiver dúvidas ou precisar de ajuda para fazer a configuração, bas…" at bounding box center [173, 221] width 197 height 12
click at [151, 222] on strong "suporte@poli.digital" at bounding box center [145, 223] width 66 height 5
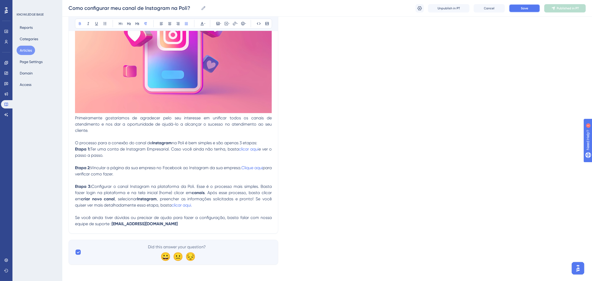
click at [525, 6] on span "Save" at bounding box center [524, 8] width 7 height 4
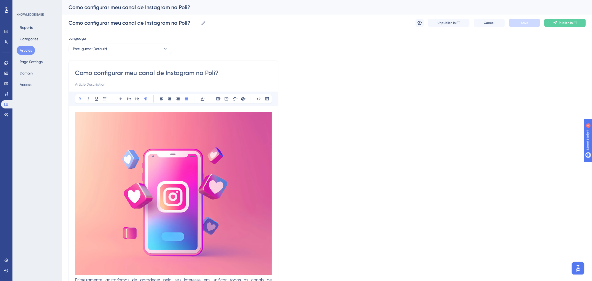
click at [414, 22] on div "Como configurar meu canal de Instagram na Poli? Como configurar meu canal de In…" at bounding box center [326, 23] width 517 height 17
click at [420, 22] on icon at bounding box center [419, 22] width 5 height 5
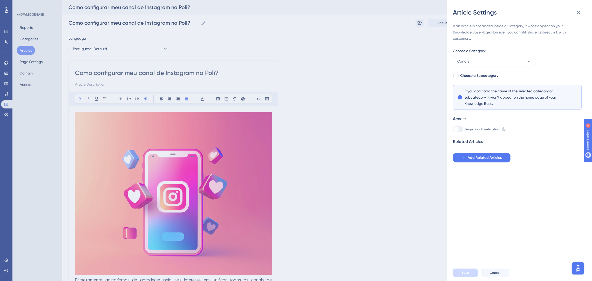
click at [392, 99] on div "Article Settings If an article is not added inside a Category, it won't appear …" at bounding box center [296, 140] width 592 height 281
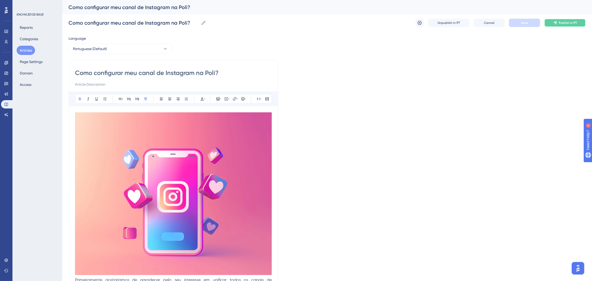
click at [555, 23] on icon at bounding box center [555, 23] width 4 height 4
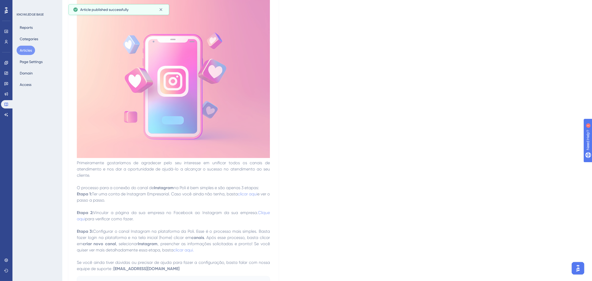
scroll to position [130, 0]
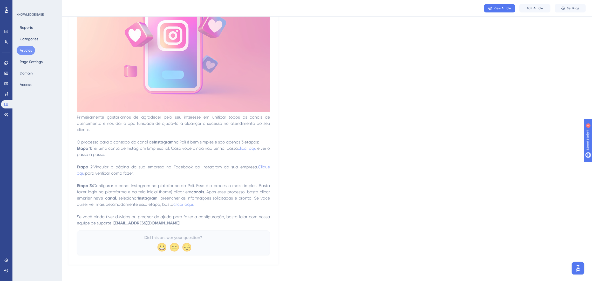
click at [25, 51] on button "Articles" at bounding box center [26, 50] width 18 height 9
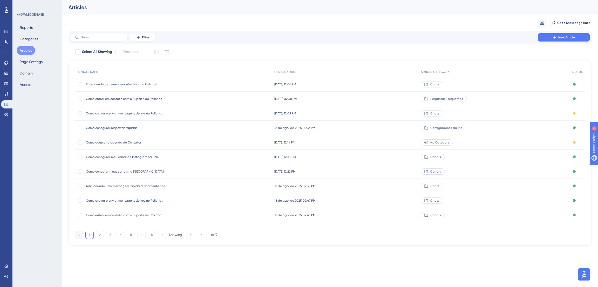
click at [161, 157] on span "Como configurar meu canal de Instagram na Poli?" at bounding box center [127, 157] width 83 height 4
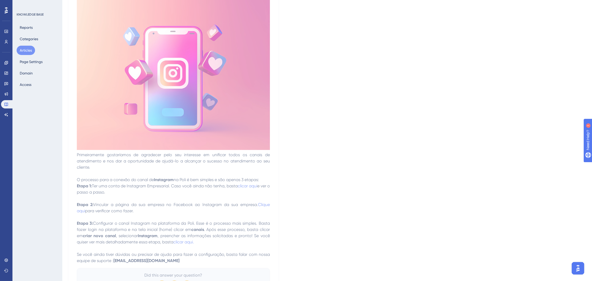
scroll to position [130, 0]
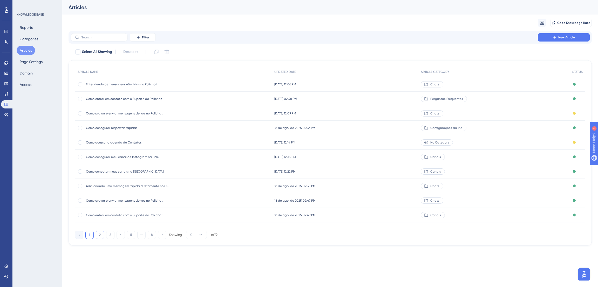
click at [100, 235] on button "2" at bounding box center [100, 235] width 8 height 8
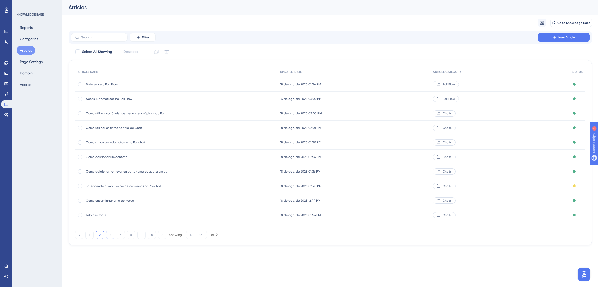
click at [108, 237] on button "3" at bounding box center [110, 235] width 8 height 8
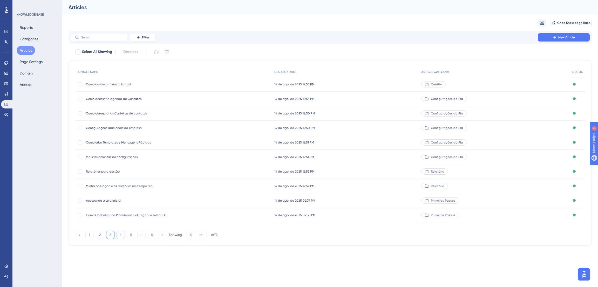
click at [118, 234] on button "4" at bounding box center [120, 235] width 8 height 8
click at [130, 234] on button "5" at bounding box center [131, 235] width 8 height 8
click at [130, 234] on button "6" at bounding box center [131, 235] width 8 height 8
click at [371, 141] on div "14 de ago. de 2025 12:14 PM 14 de ago. de 2025 12:14 PM" at bounding box center [345, 142] width 146 height 15
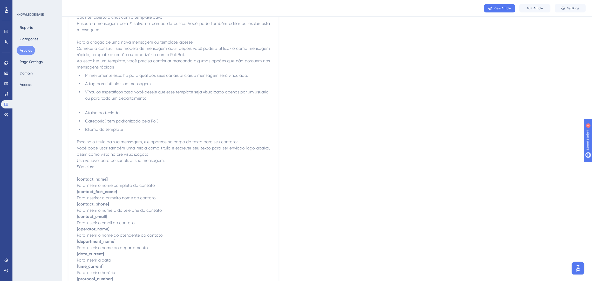
scroll to position [233, 0]
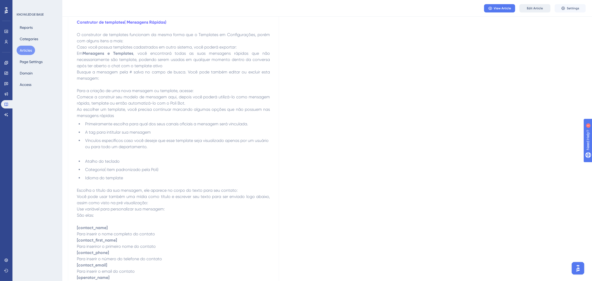
click at [526, 9] on button "Edit Article" at bounding box center [534, 8] width 31 height 8
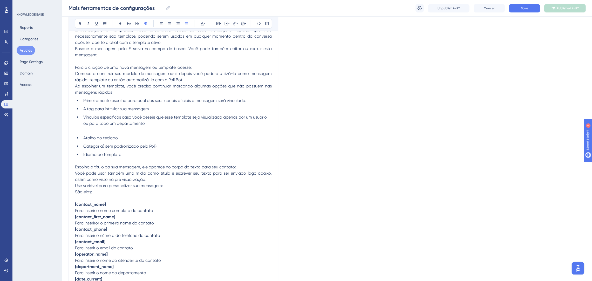
scroll to position [219, 0]
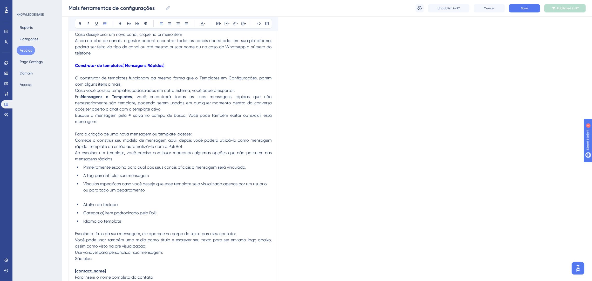
click at [149, 202] on li "Atalho do teclado" at bounding box center [176, 205] width 190 height 6
click at [149, 195] on p at bounding box center [173, 196] width 197 height 6
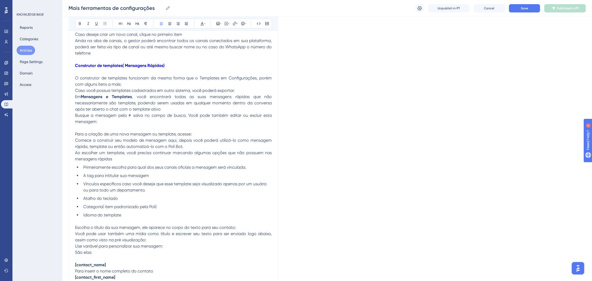
click at [174, 165] on span "Primeiramente escolha para qual dos seus canais oficiais a mensagem será vincul…" at bounding box center [164, 167] width 163 height 5
click at [175, 161] on p "Ao escolher um template, você precisa continuar marcando algumas opções que não…" at bounding box center [173, 156] width 197 height 12
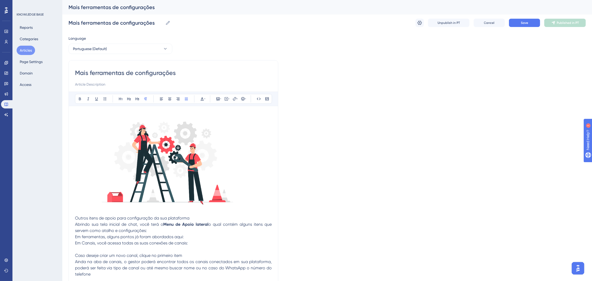
scroll to position [39, 0]
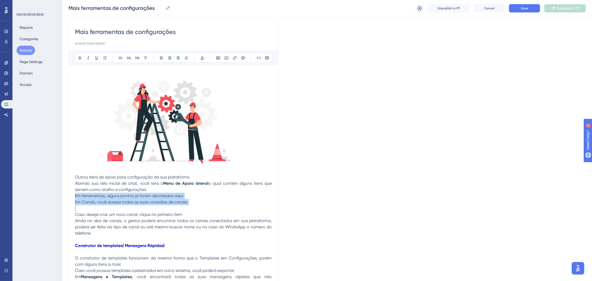
drag, startPoint x: 190, startPoint y: 205, endPoint x: 69, endPoint y: 196, distance: 121.3
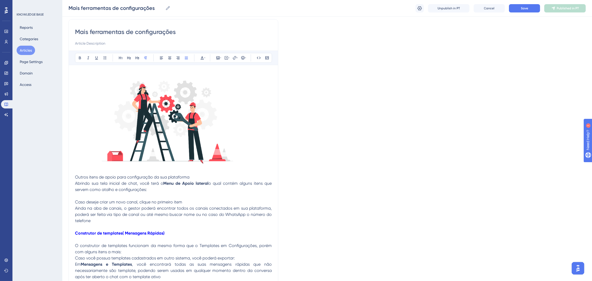
click at [158, 192] on p "Abrindo sua tela inicial de chat, você terá o Menu de Apoio lateral o qual cont…" at bounding box center [173, 186] width 197 height 12
click at [181, 200] on span "Caso deseje criar um novo canal, clique no primeiro item" at bounding box center [128, 202] width 107 height 5
drag, startPoint x: 181, startPoint y: 202, endPoint x: 189, endPoint y: 165, distance: 38.1
click at [155, 199] on p "Caso deseje criar um novo canal, clique no primeiro item" at bounding box center [173, 202] width 197 height 6
click at [221, 201] on span "Caso deseje criar um novo canal, clique nas configurações e adicionar canais." at bounding box center [149, 202] width 148 height 5
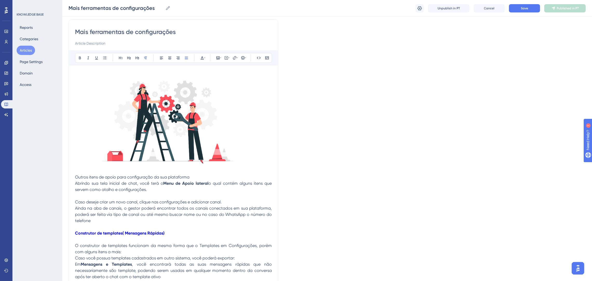
click at [236, 196] on p at bounding box center [173, 196] width 197 height 6
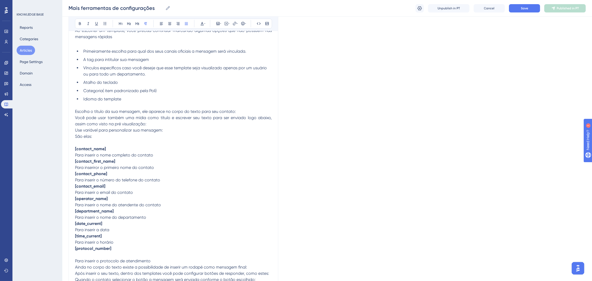
scroll to position [389, 0]
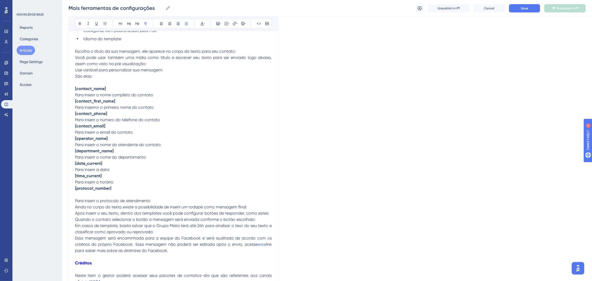
click at [267, 204] on p "Ainda no corpo do texto existe a possibilidade de inserir um rodapé como mensag…" at bounding box center [173, 207] width 197 height 6
drag, startPoint x: 269, startPoint y: 210, endPoint x: 244, endPoint y: 211, distance: 24.7
click at [244, 211] on p "Após inserir o seu texto, dentro dos templates você pode configurar botões de r…" at bounding box center [173, 213] width 197 height 6
click at [258, 207] on p "Ainda no corpo do texto existe a possibilidade de inserir um rodapé como mensag…" at bounding box center [173, 207] width 197 height 6
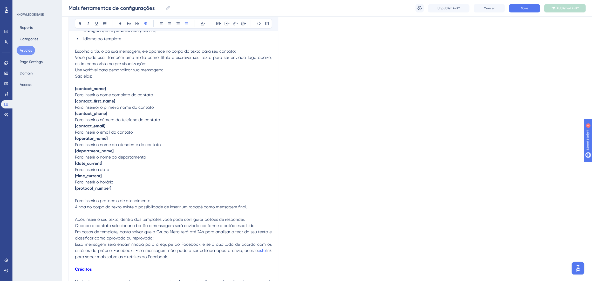
click at [256, 223] on p "Quando o contato selecionar o botão a mensagem será enviada conforme o botão es…" at bounding box center [173, 226] width 197 height 6
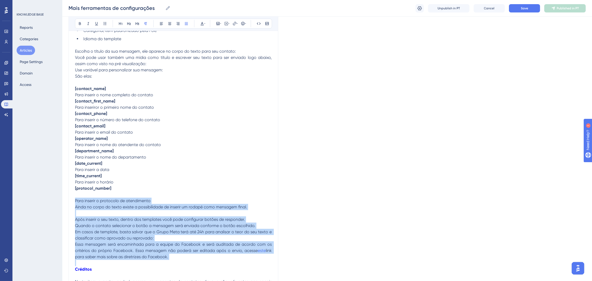
drag, startPoint x: 185, startPoint y: 263, endPoint x: 45, endPoint y: 198, distance: 153.9
click at [62, 198] on div "Performance Users Engagement Widgets Feedback Product Updates Knowledge Base AI…" at bounding box center [327, 20] width 530 height 819
copy div "Para inserir o protocolo de atendimento Ainda no corpo do texto existe a possib…"
click at [102, 207] on span "Ainda no corpo do texto existe a possibilidade de inserir um rodapé como mensag…" at bounding box center [161, 206] width 172 height 5
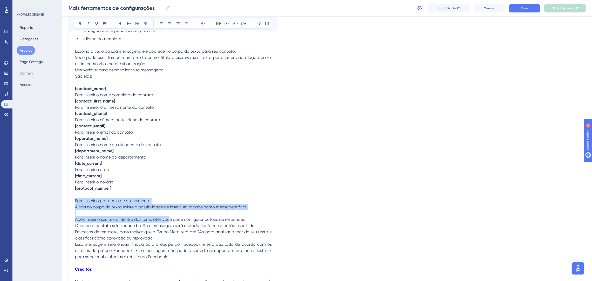
drag, startPoint x: 76, startPoint y: 201, endPoint x: 169, endPoint y: 219, distance: 94.9
click at [169, 219] on div "Outros itens de apoio para configuração da sua plataforma Abrindo sua tela inic…" at bounding box center [173, 52] width 197 height 663
click at [169, 219] on span "Após inserir o seu texto, dentro dos templates você pode configurar botões de r…" at bounding box center [160, 219] width 170 height 5
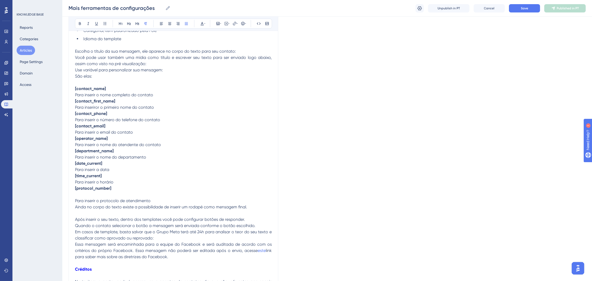
drag, startPoint x: 75, startPoint y: 201, endPoint x: 186, endPoint y: 259, distance: 125.3
click at [186, 249] on div "Mais ferramentas de configurações Bold Italic Underline Bullet Point Heading 1 …" at bounding box center [173, 30] width 210 height 722
drag, startPoint x: 166, startPoint y: 244, endPoint x: 74, endPoint y: 198, distance: 102.1
click at [74, 198] on div "Mais ferramentas de configurações Bold Italic Underline Bullet Point Heading 1 …" at bounding box center [173, 30] width 210 height 722
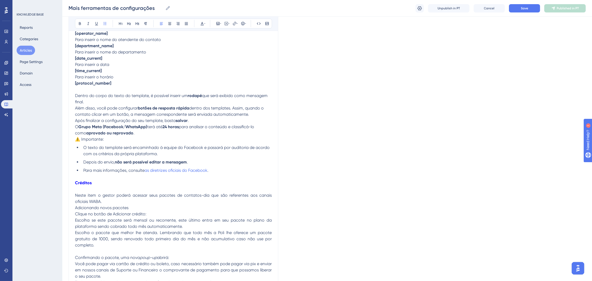
scroll to position [506, 0]
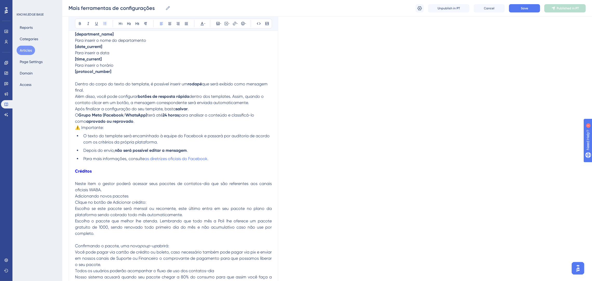
click at [80, 126] on span "⚠️ Importante:" at bounding box center [89, 127] width 29 height 5
drag, startPoint x: 99, startPoint y: 125, endPoint x: 58, endPoint y: 128, distance: 40.9
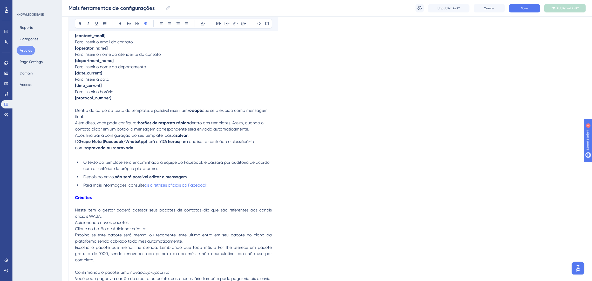
scroll to position [467, 0]
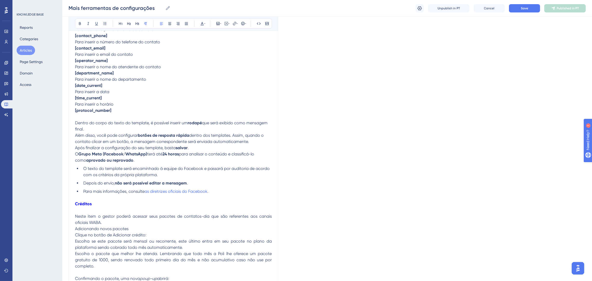
click at [198, 145] on p "Após finalizar a configuração do seu template, basta salvar . O Grupo Meta (Fac…" at bounding box center [173, 154] width 197 height 19
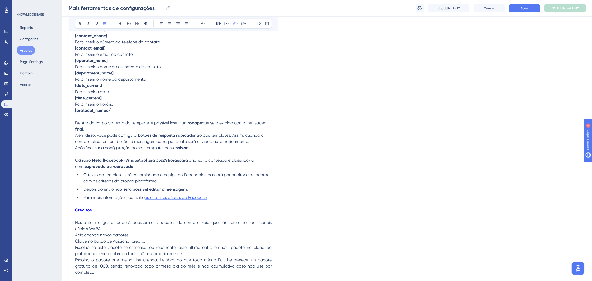
click at [183, 197] on span "as diretrizes oficiais do Facebook" at bounding box center [176, 197] width 63 height 5
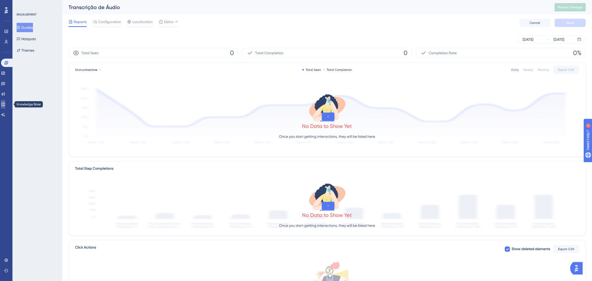
click at [5, 105] on icon at bounding box center [3, 104] width 4 height 4
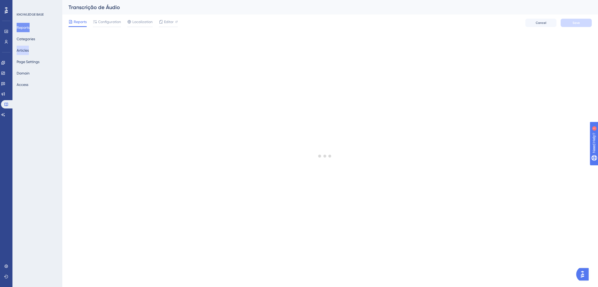
click at [28, 52] on button "Articles" at bounding box center [23, 50] width 12 height 9
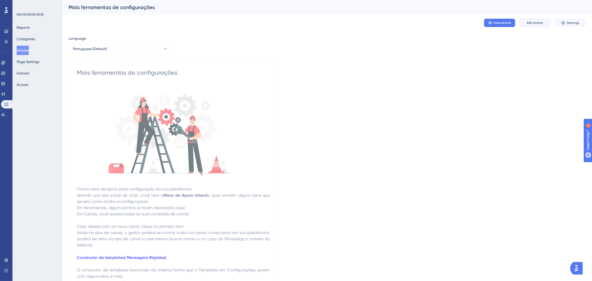
click at [538, 22] on span "Edit Article" at bounding box center [535, 23] width 16 height 4
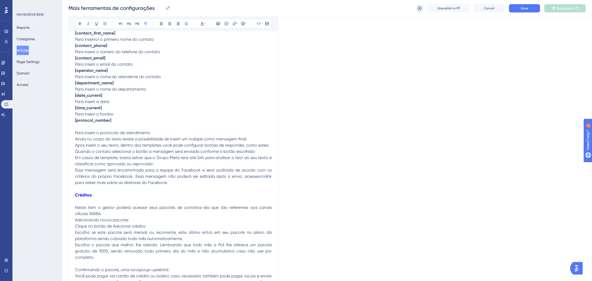
scroll to position [514, 0]
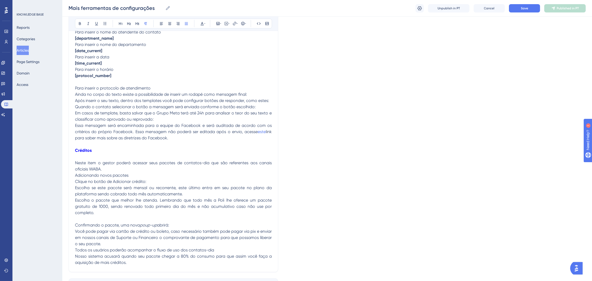
drag, startPoint x: 181, startPoint y: 140, endPoint x: 68, endPoint y: 86, distance: 125.7
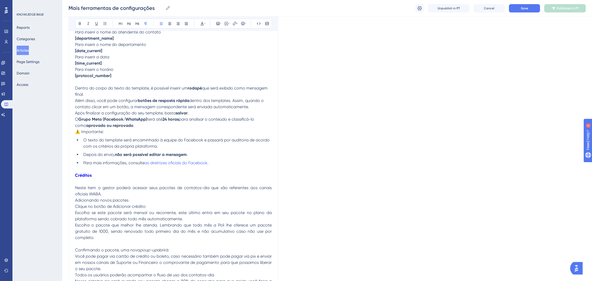
drag, startPoint x: 80, startPoint y: 131, endPoint x: 112, endPoint y: 133, distance: 31.2
click at [82, 131] on span "⚠️ Importante:" at bounding box center [89, 131] width 29 height 5
drag, startPoint x: 116, startPoint y: 133, endPoint x: 67, endPoint y: 133, distance: 48.8
drag, startPoint x: 231, startPoint y: 162, endPoint x: 145, endPoint y: 161, distance: 85.6
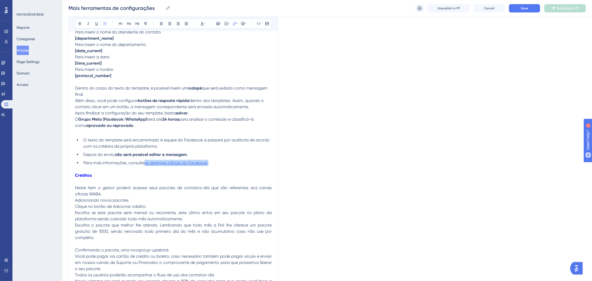
click at [145, 161] on li "Para mais informações, consulte as diretrizes oficiais do Facebook ." at bounding box center [176, 163] width 190 height 6
click at [233, 23] on icon at bounding box center [234, 24] width 4 height 4
drag, startPoint x: 215, startPoint y: 165, endPoint x: 145, endPoint y: 160, distance: 70.0
click at [145, 160] on li "Para mais informações, consulte as diretrizes oficiais do Facebook ." at bounding box center [176, 163] width 190 height 6
drag, startPoint x: 229, startPoint y: 57, endPoint x: 204, endPoint y: 56, distance: 24.4
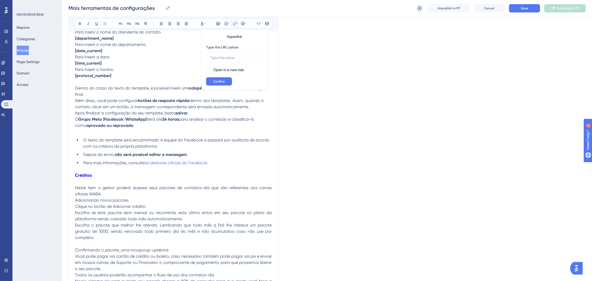
click at [204, 56] on div "Hyperlink Type the URL below Open in a new tab Confirm" at bounding box center [235, 59] width 66 height 61
click at [225, 80] on button "Confirm" at bounding box center [219, 81] width 26 height 8
click at [250, 155] on li "Depois do envio, não será possível editar a mensagem ." at bounding box center [176, 155] width 190 height 6
click at [236, 152] on li "Depois do envio, não será possível editar a mensagem ." at bounding box center [176, 155] width 190 height 6
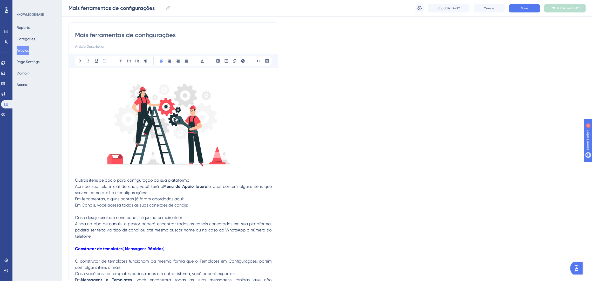
scroll to position [0, 0]
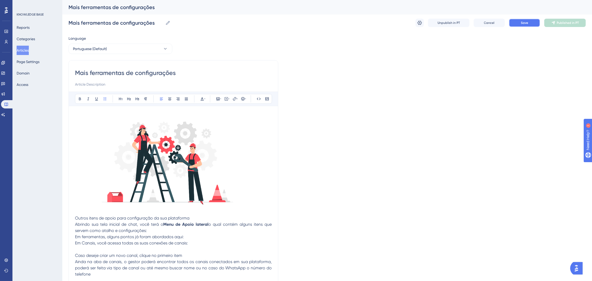
click at [530, 22] on button "Save" at bounding box center [524, 23] width 31 height 8
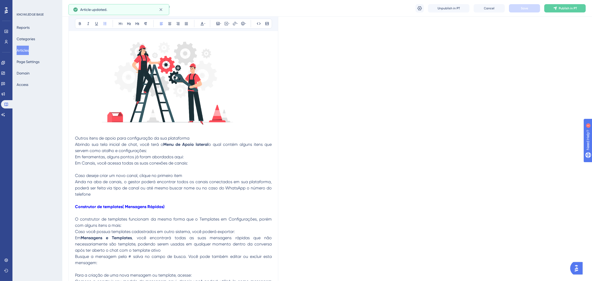
scroll to position [233, 0]
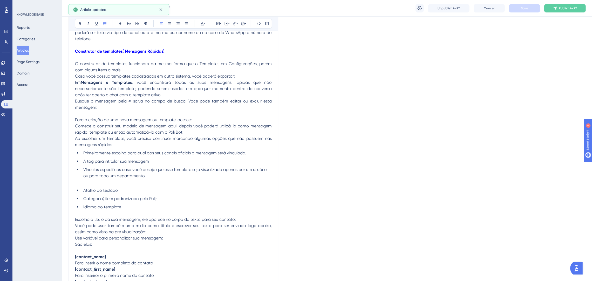
click at [26, 53] on button "Articles" at bounding box center [23, 50] width 12 height 9
